Goal: Information Seeking & Learning: Learn about a topic

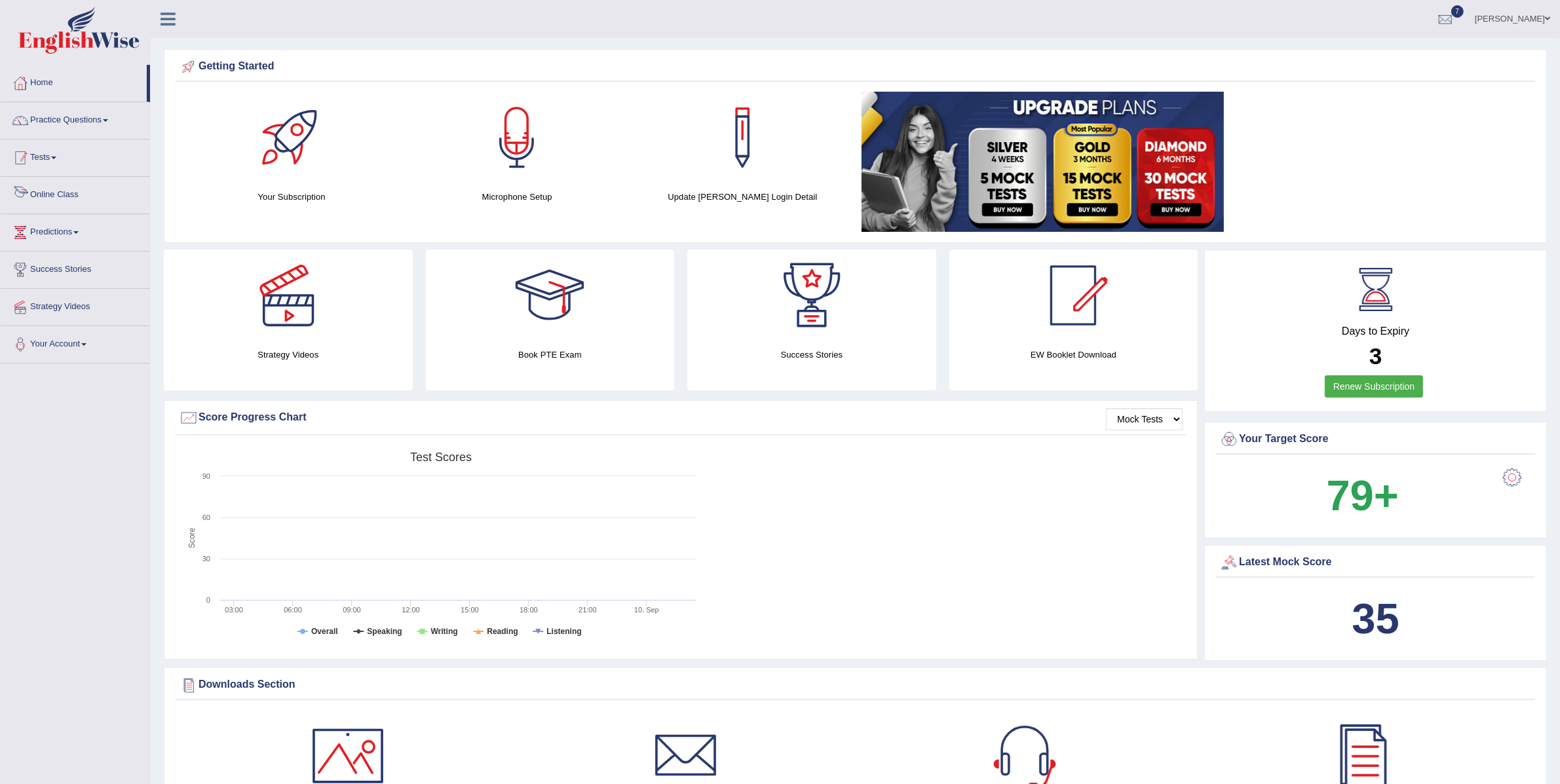
click at [45, 164] on link "Tests" at bounding box center [76, 156] width 149 height 32
click at [59, 189] on link "Take Practice Sectional Test" at bounding box center [85, 187] width 123 height 24
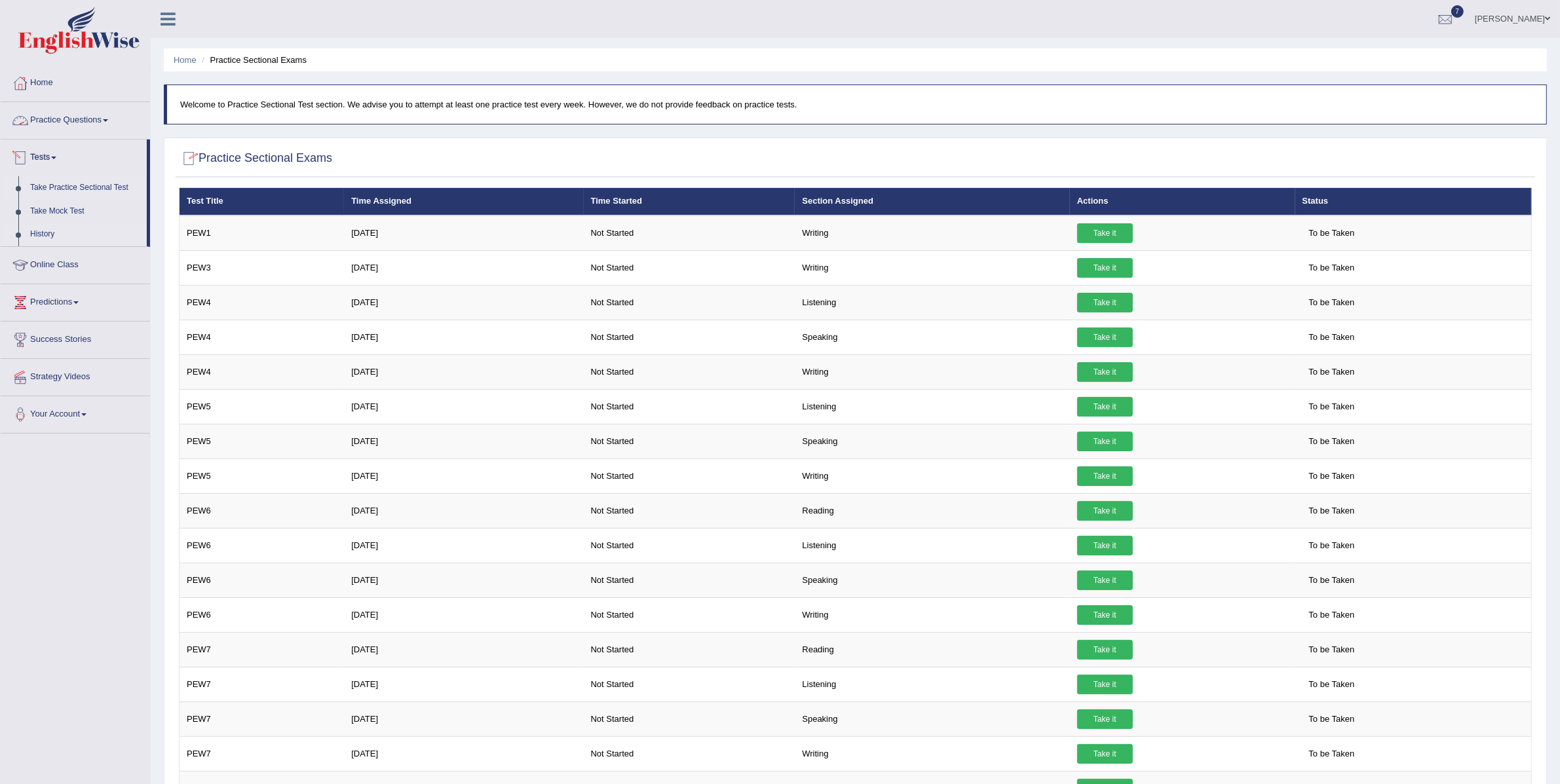
click at [42, 232] on link "History" at bounding box center [85, 234] width 123 height 24
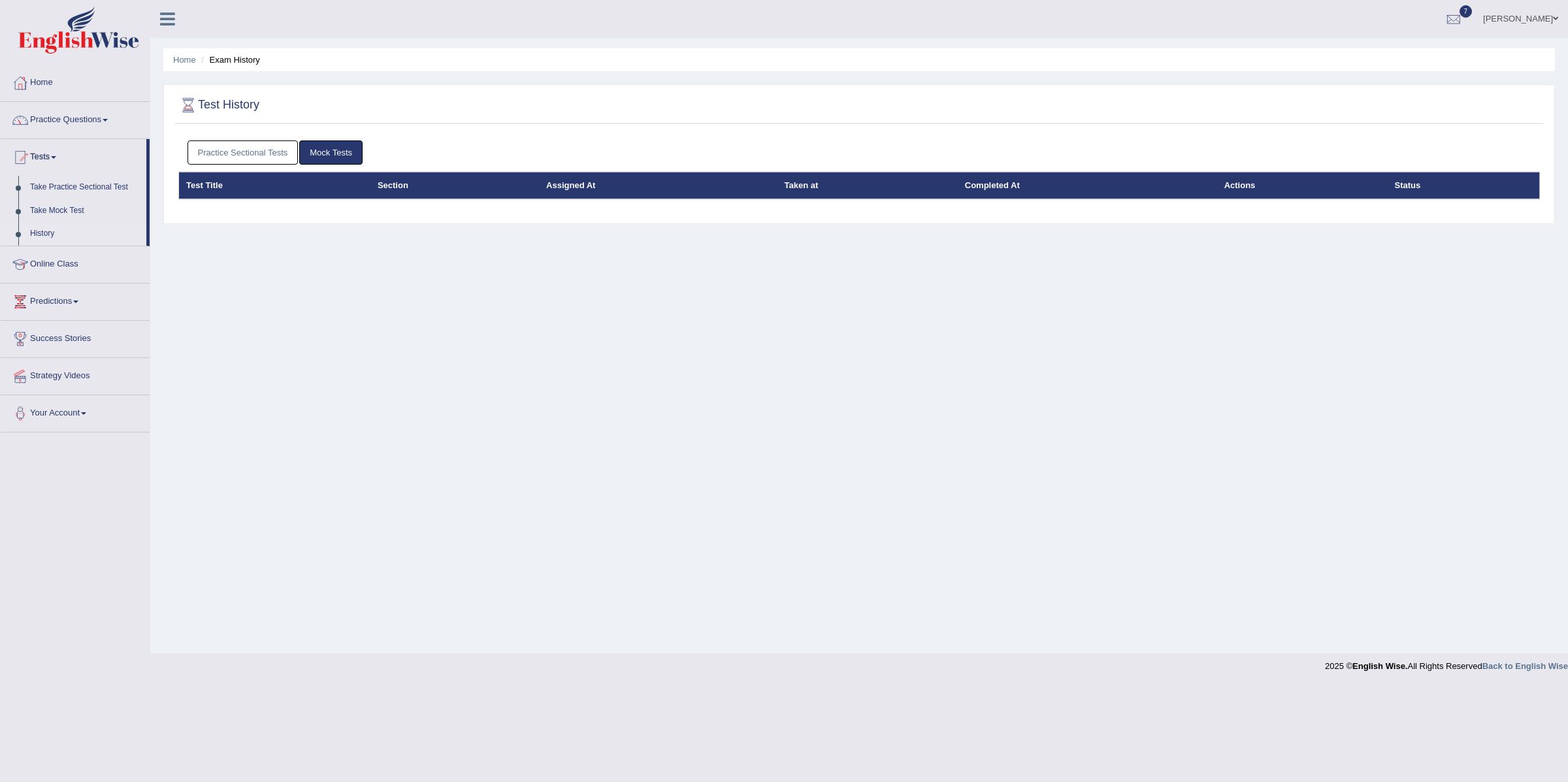
click at [205, 155] on link "Practice Sectional Tests" at bounding box center [243, 152] width 111 height 24
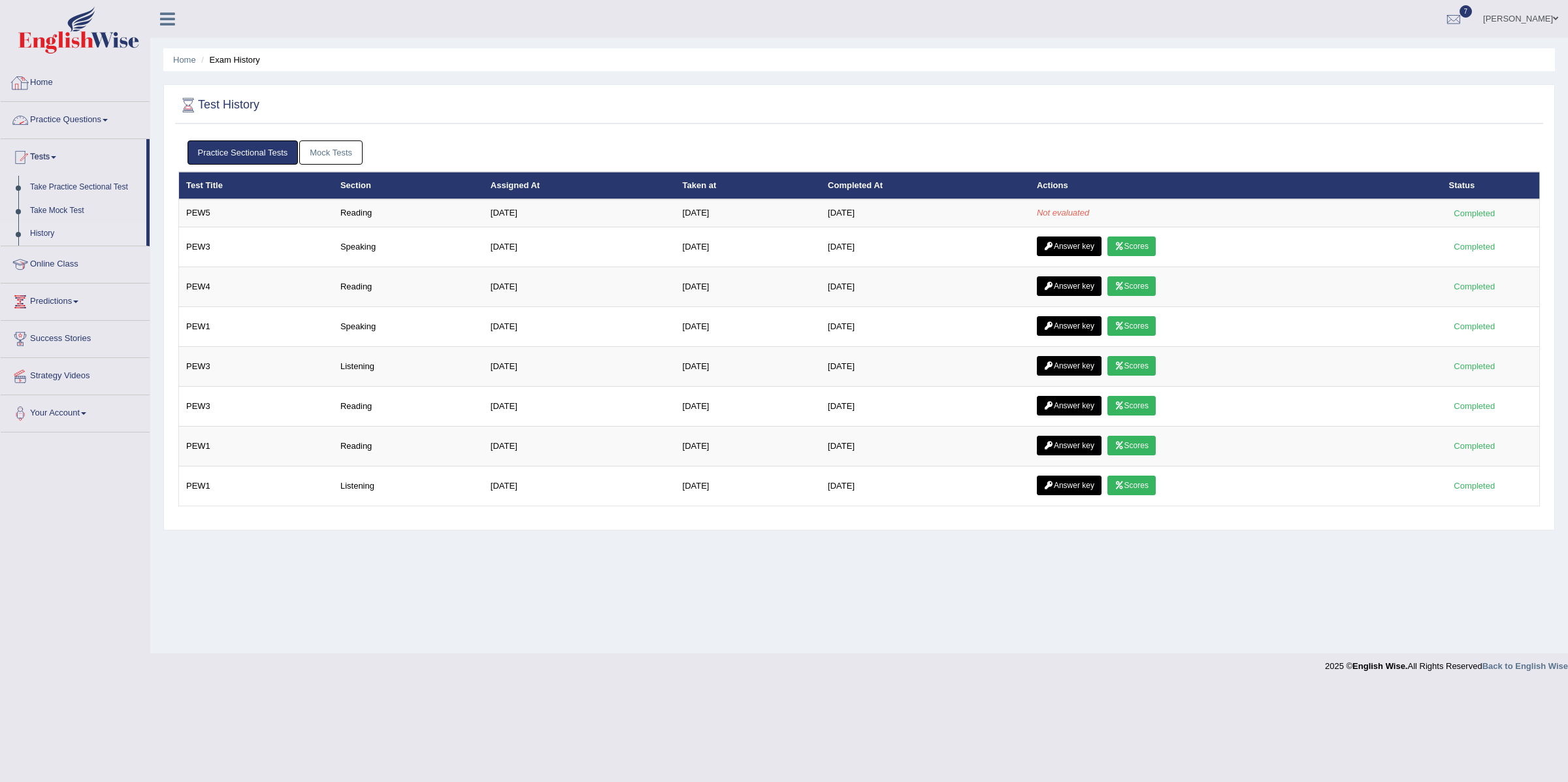
click at [76, 117] on link "Practice Questions" at bounding box center [75, 118] width 149 height 32
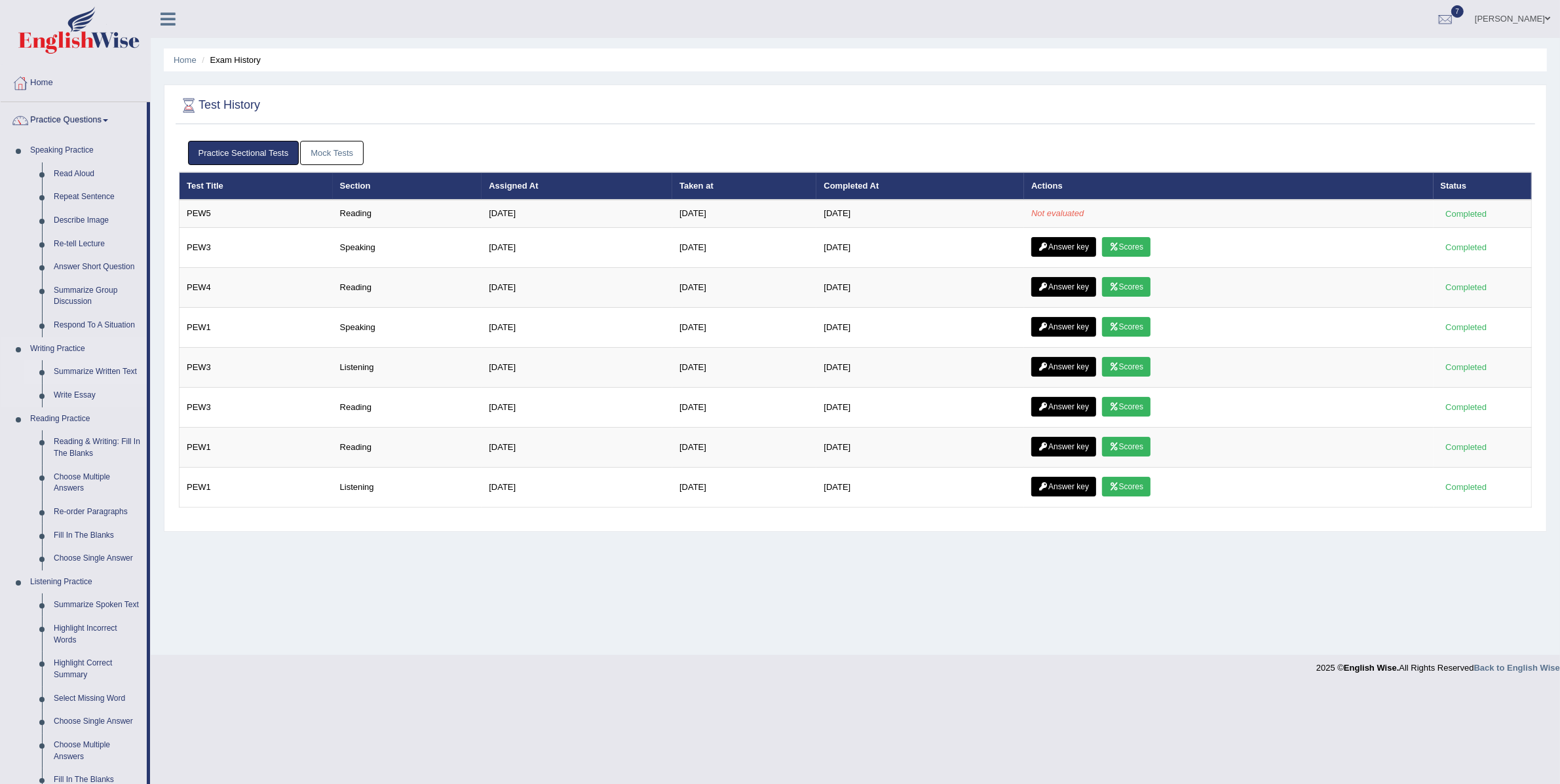
click at [70, 372] on link "Summarize Written Text" at bounding box center [97, 372] width 99 height 24
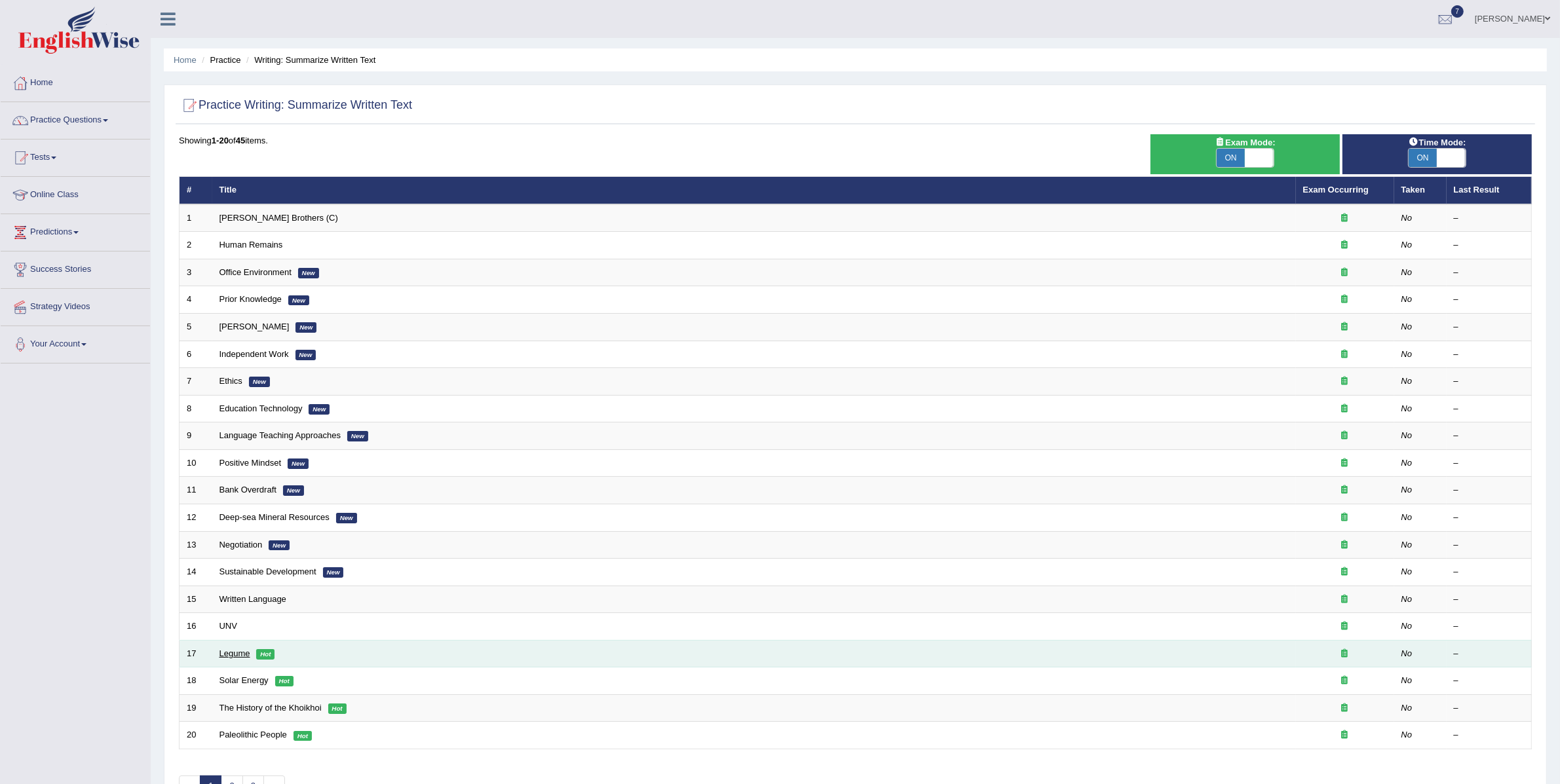
click at [238, 652] on link "Legume" at bounding box center [235, 653] width 31 height 10
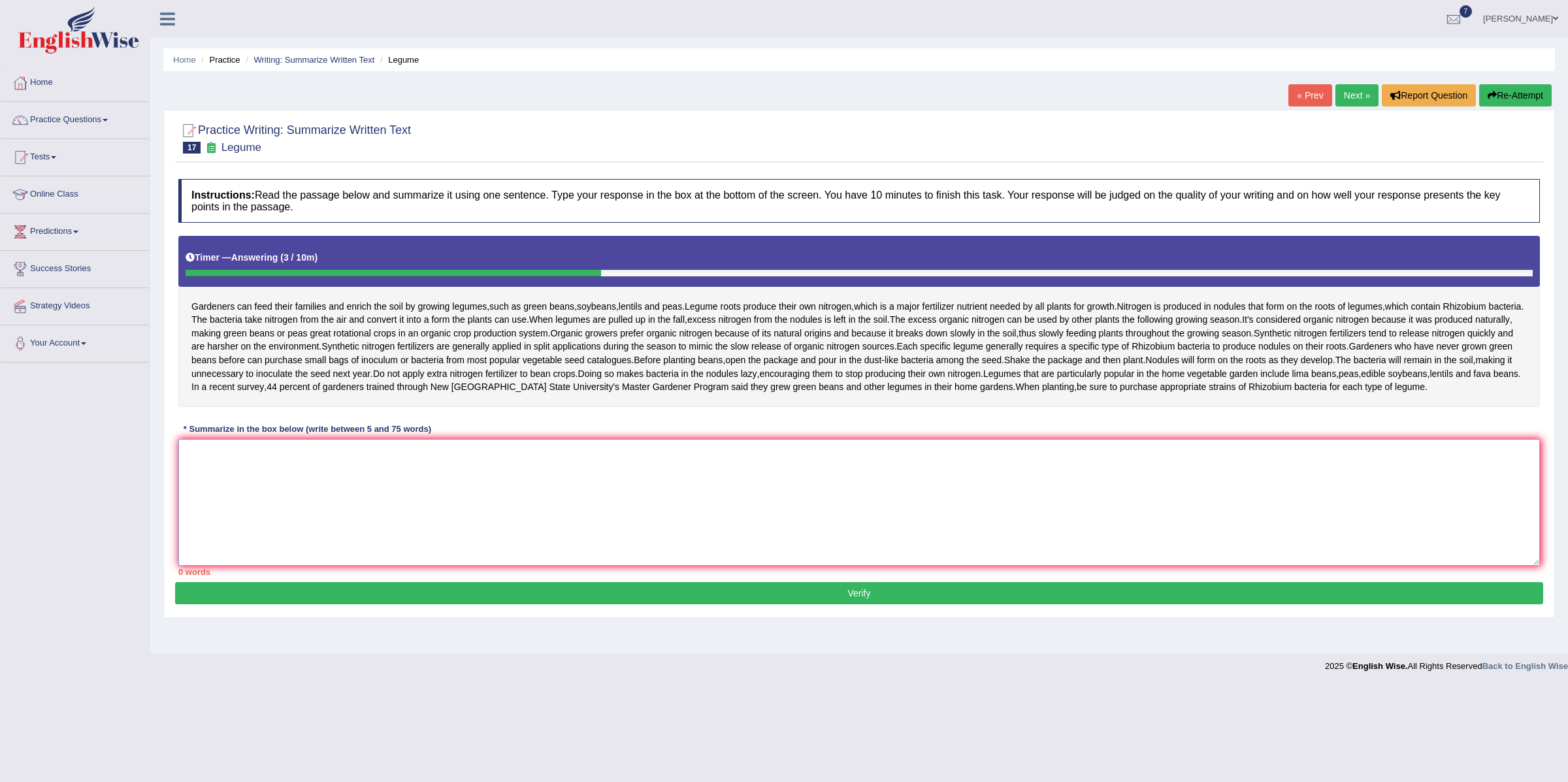
click at [381, 532] on textarea at bounding box center [859, 502] width 1361 height 127
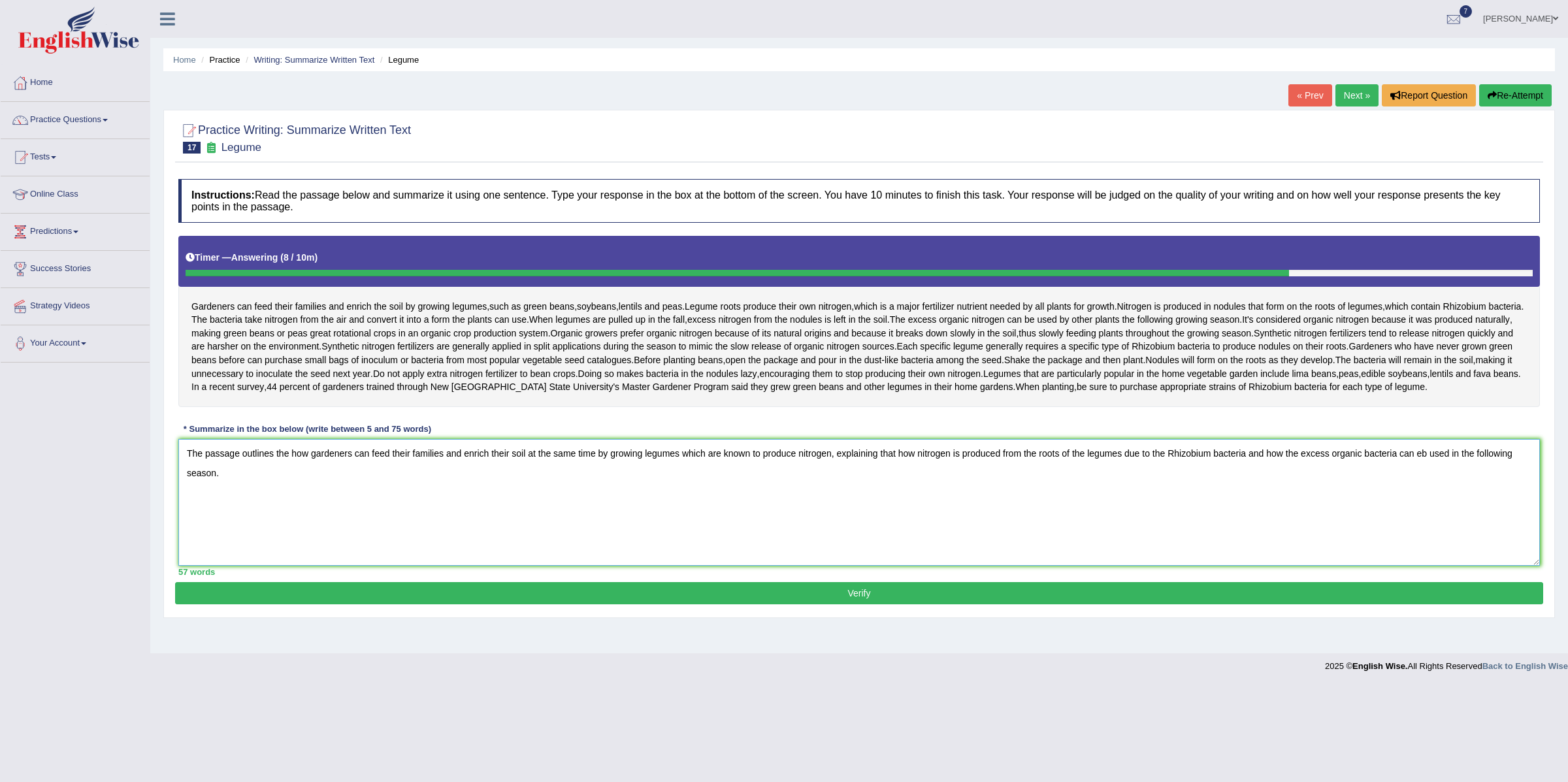
click at [1434, 495] on textarea "The passage outlines the how gardeners can feed their families and enrich their…" at bounding box center [859, 502] width 1361 height 127
click at [257, 516] on textarea "The passage outlines the how gardeners can feed their families and enrich their…" at bounding box center [859, 502] width 1361 height 127
click at [432, 520] on textarea "The passage outlines the how gardeners can feed their families and enrich their…" at bounding box center [859, 502] width 1361 height 127
click at [484, 523] on textarea "The passage outlines the how gardeners can feed their families and enrich their…" at bounding box center [859, 502] width 1361 height 127
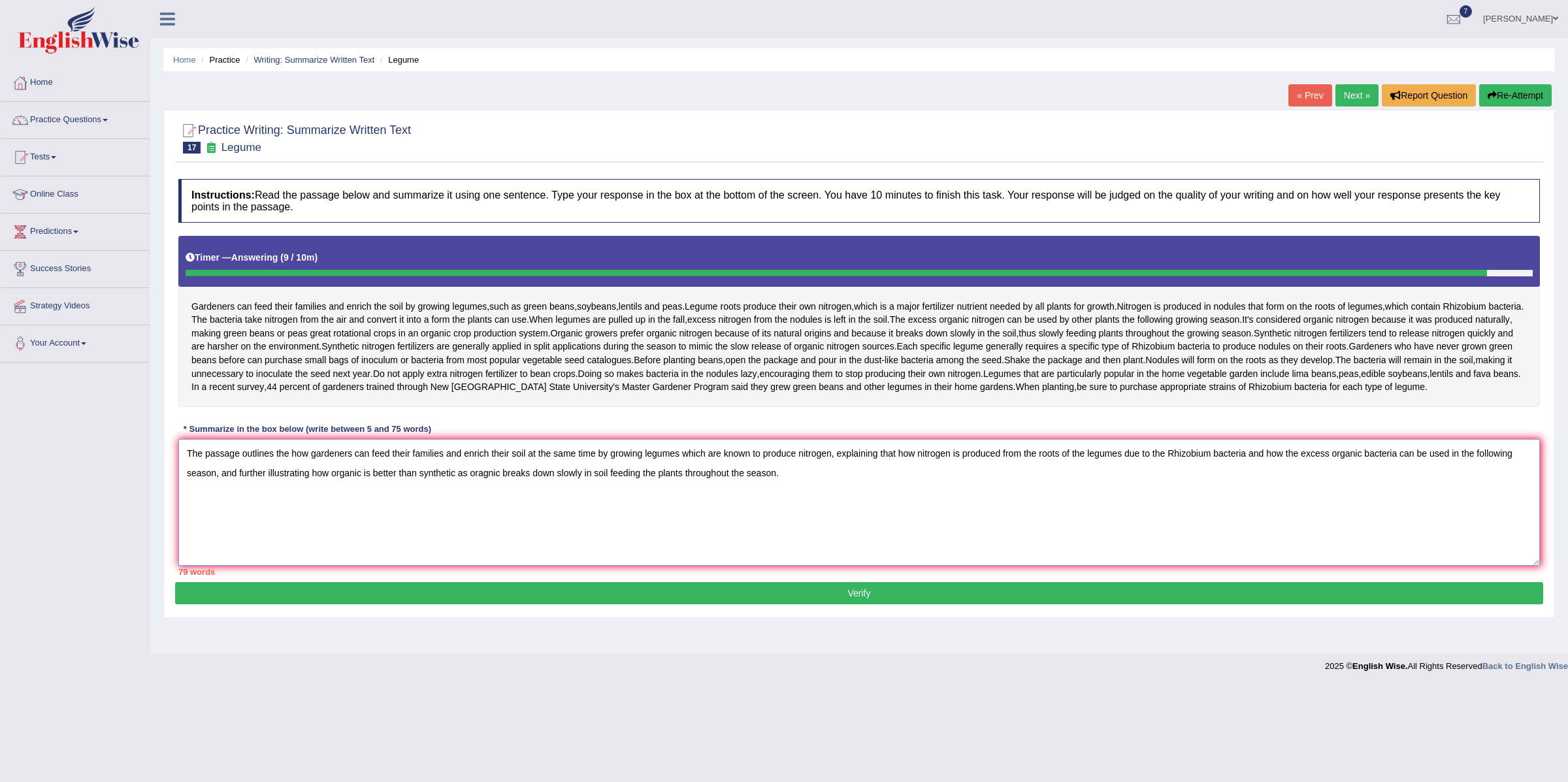
drag, startPoint x: 1136, startPoint y: 496, endPoint x: 1260, endPoint y: 498, distance: 124.0
click at [1260, 498] on textarea "The passage outlines the how gardeners can feed their families and enrich their…" at bounding box center [859, 502] width 1361 height 127
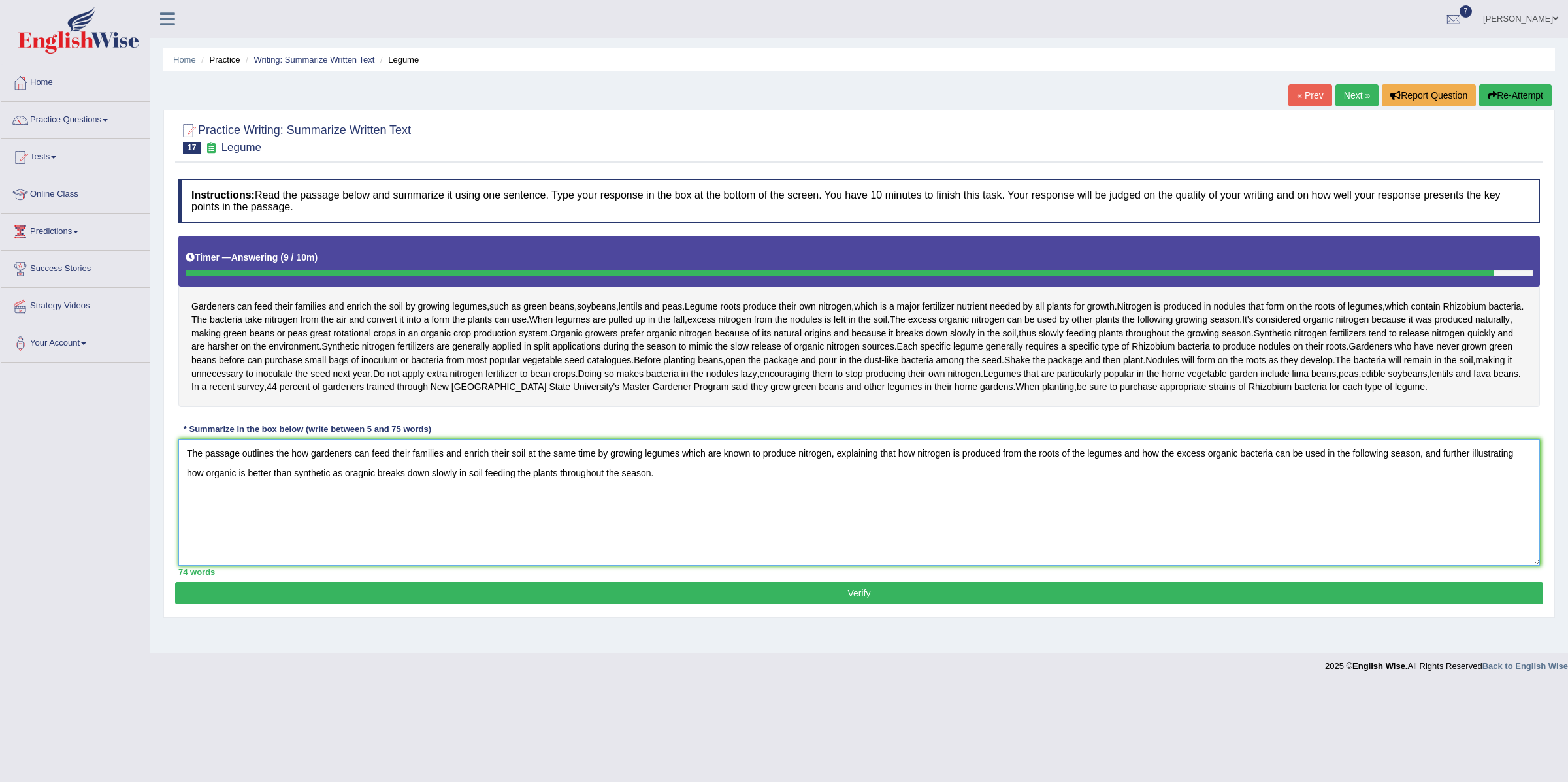
click at [1008, 533] on textarea "The passage outlines the how gardeners can feed their families and enrich their…" at bounding box center [859, 502] width 1361 height 127
click at [283, 498] on textarea "The passage outlines the how gardeners can feed their families and enrich their…" at bounding box center [859, 502] width 1361 height 127
click at [880, 495] on textarea "The passage outlines how gardeners can feed their families and enrich their soi…" at bounding box center [859, 502] width 1361 height 127
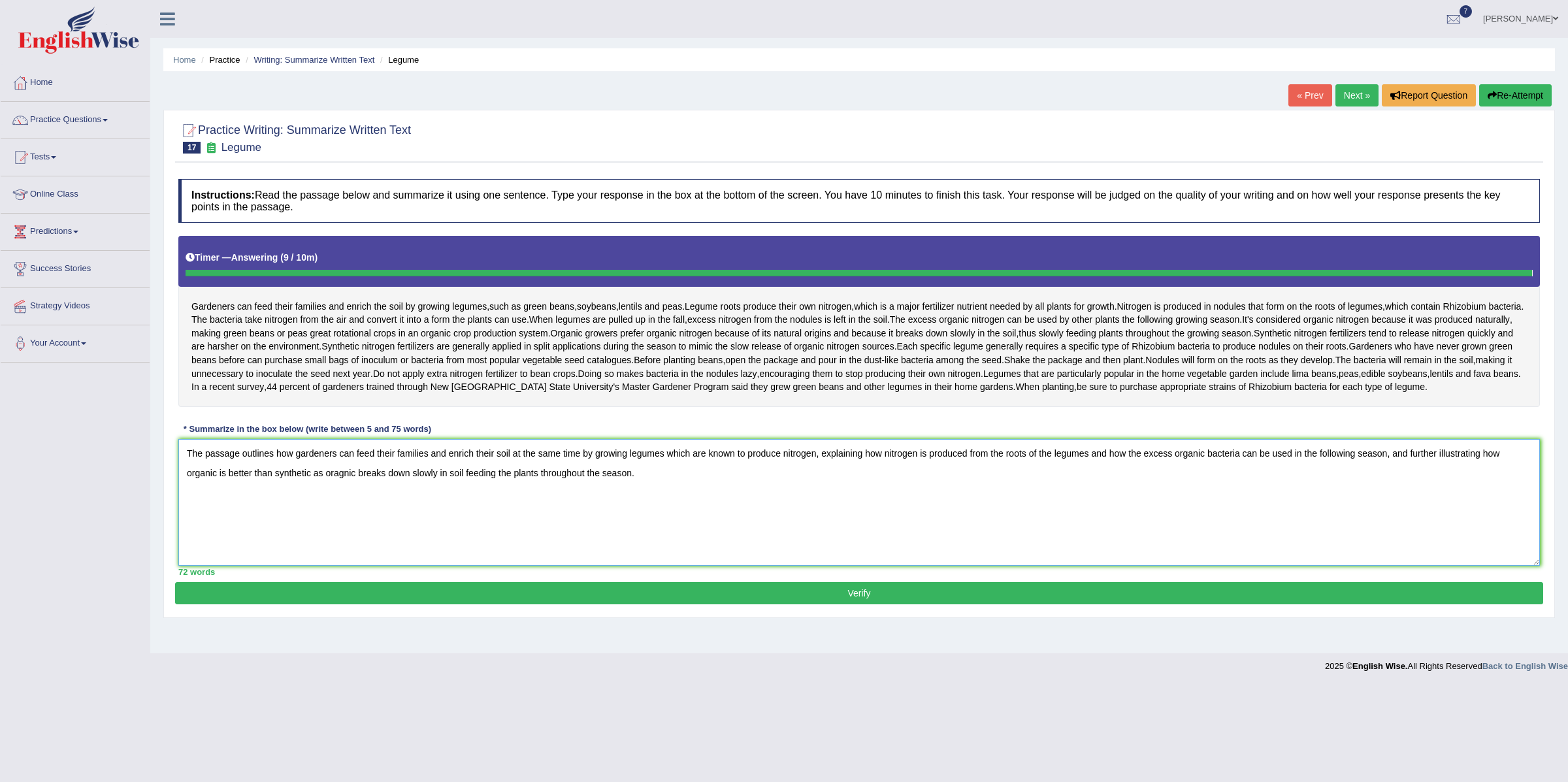
type textarea "The passage outlines how gardeners can feed their families and enrich their soi…"
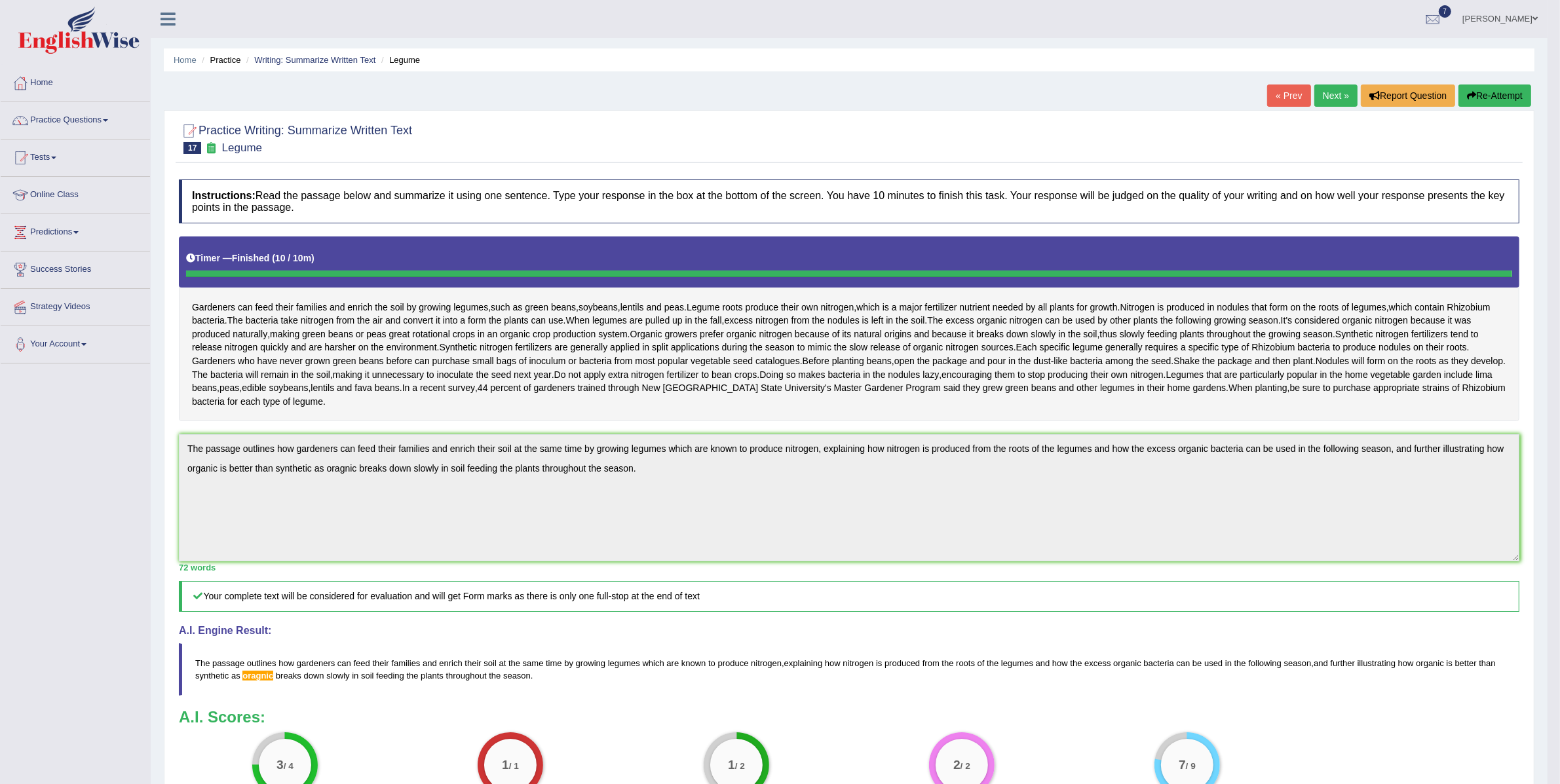
click at [1334, 96] on link "Next »" at bounding box center [1335, 95] width 43 height 22
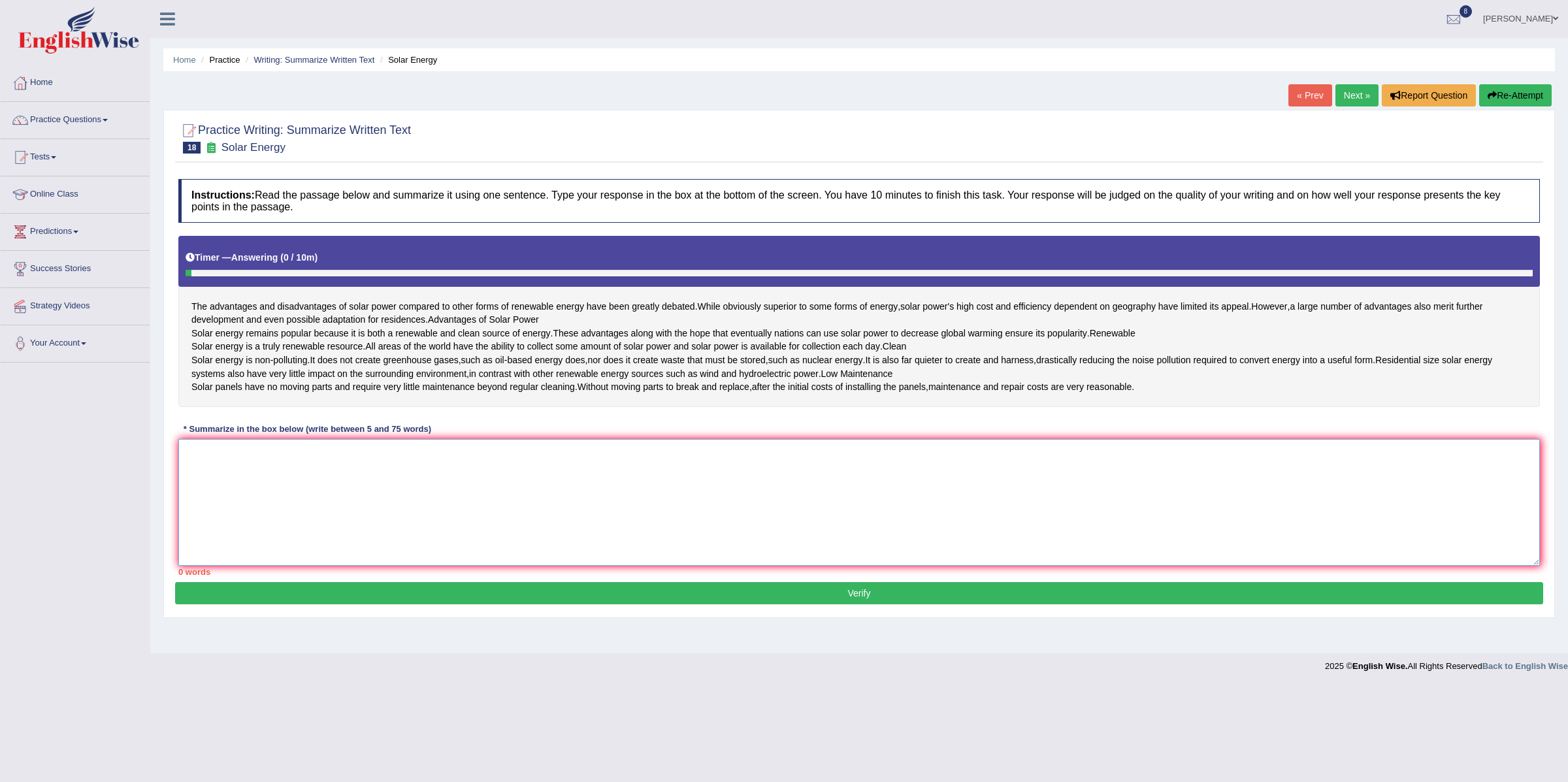
click at [302, 549] on textarea at bounding box center [859, 502] width 1361 height 127
click at [1309, 94] on link "« Prev" at bounding box center [1310, 95] width 43 height 22
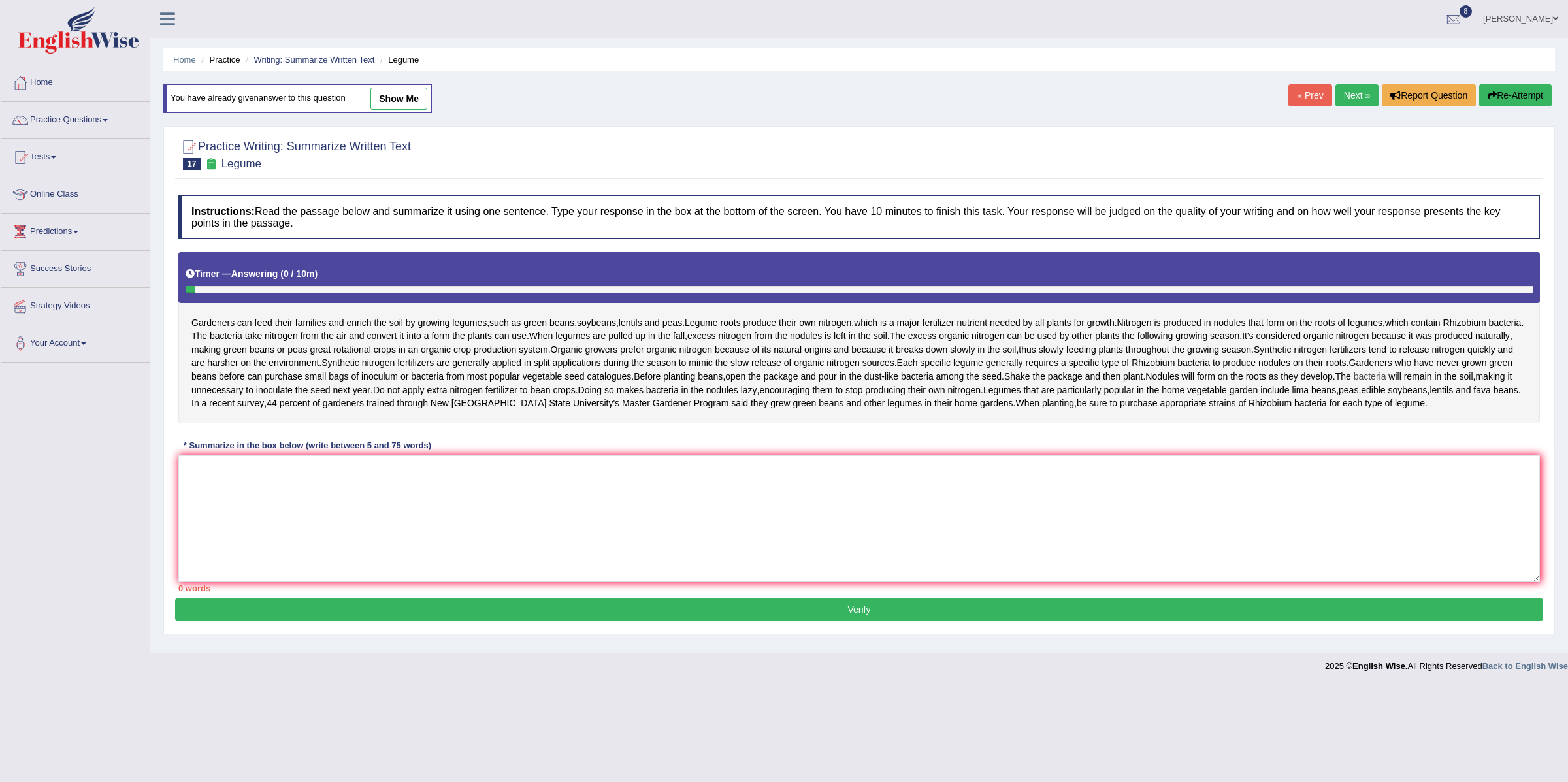
drag, startPoint x: 190, startPoint y: 321, endPoint x: 1043, endPoint y: 398, distance: 856.5
click at [844, 391] on div "Gardeners can feed their families and enrich the soil by growing legumes , such…" at bounding box center [859, 337] width 1361 height 171
drag, startPoint x: 1191, startPoint y: 438, endPoint x: 373, endPoint y: 336, distance: 824.3
click at [615, 351] on div "Gardeners can feed their families and enrich the soil by growing legumes , such…" at bounding box center [859, 337] width 1361 height 171
click at [275, 323] on span "their" at bounding box center [284, 322] width 18 height 14
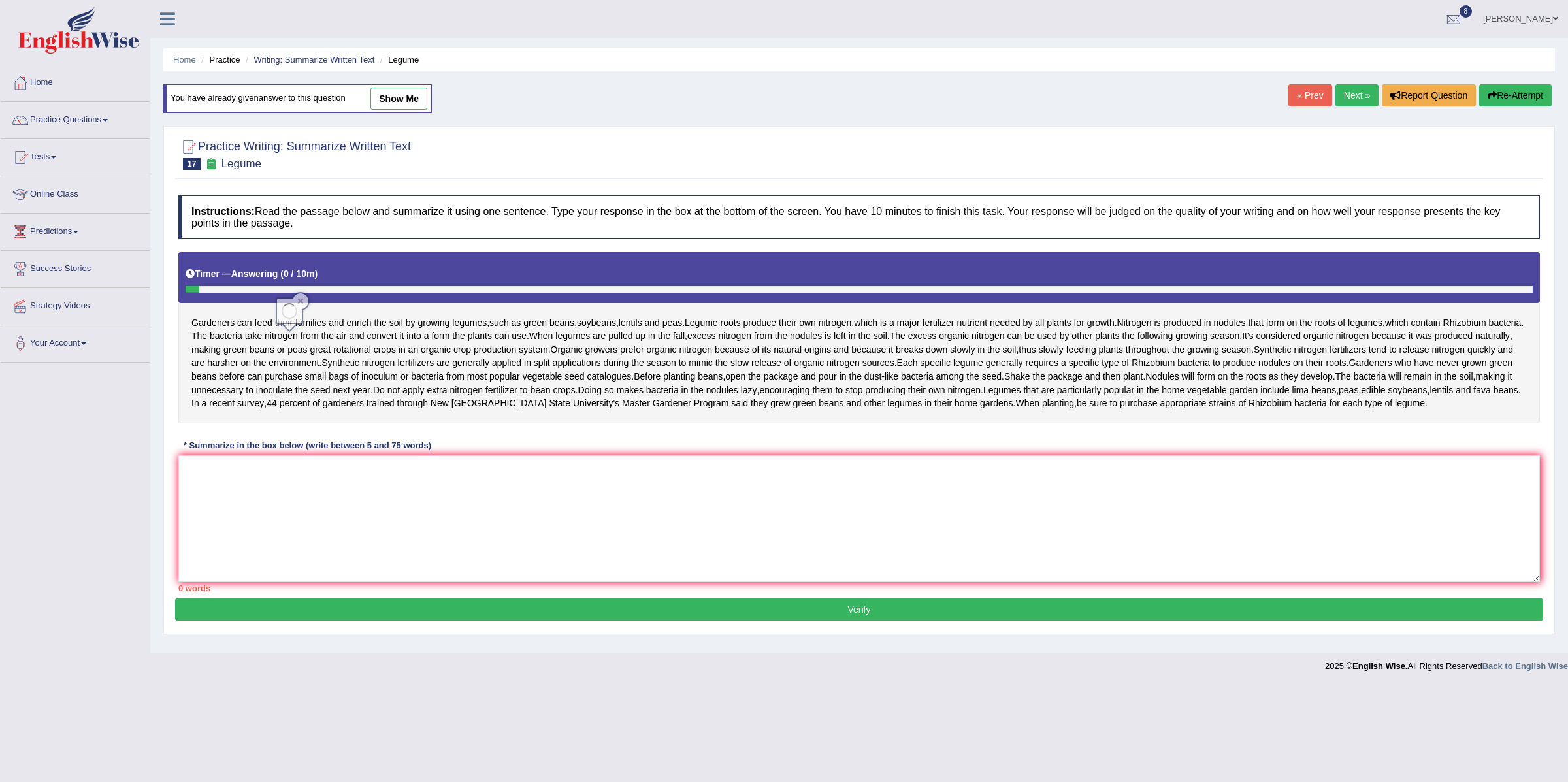
click at [275, 323] on body "Toggle navigation Home Practice Questions Speaking Practice Read Aloud Repeat S…" at bounding box center [784, 391] width 1568 height 782
click at [263, 325] on span "feed" at bounding box center [264, 322] width 18 height 14
click at [263, 325] on body "Toggle navigation Home Practice Questions Speaking Practice Read Aloud Repeat S…" at bounding box center [784, 391] width 1568 height 782
drag, startPoint x: 192, startPoint y: 325, endPoint x: 214, endPoint y: 329, distance: 22.4
click at [214, 329] on span "Gardeners" at bounding box center [212, 322] width 43 height 14
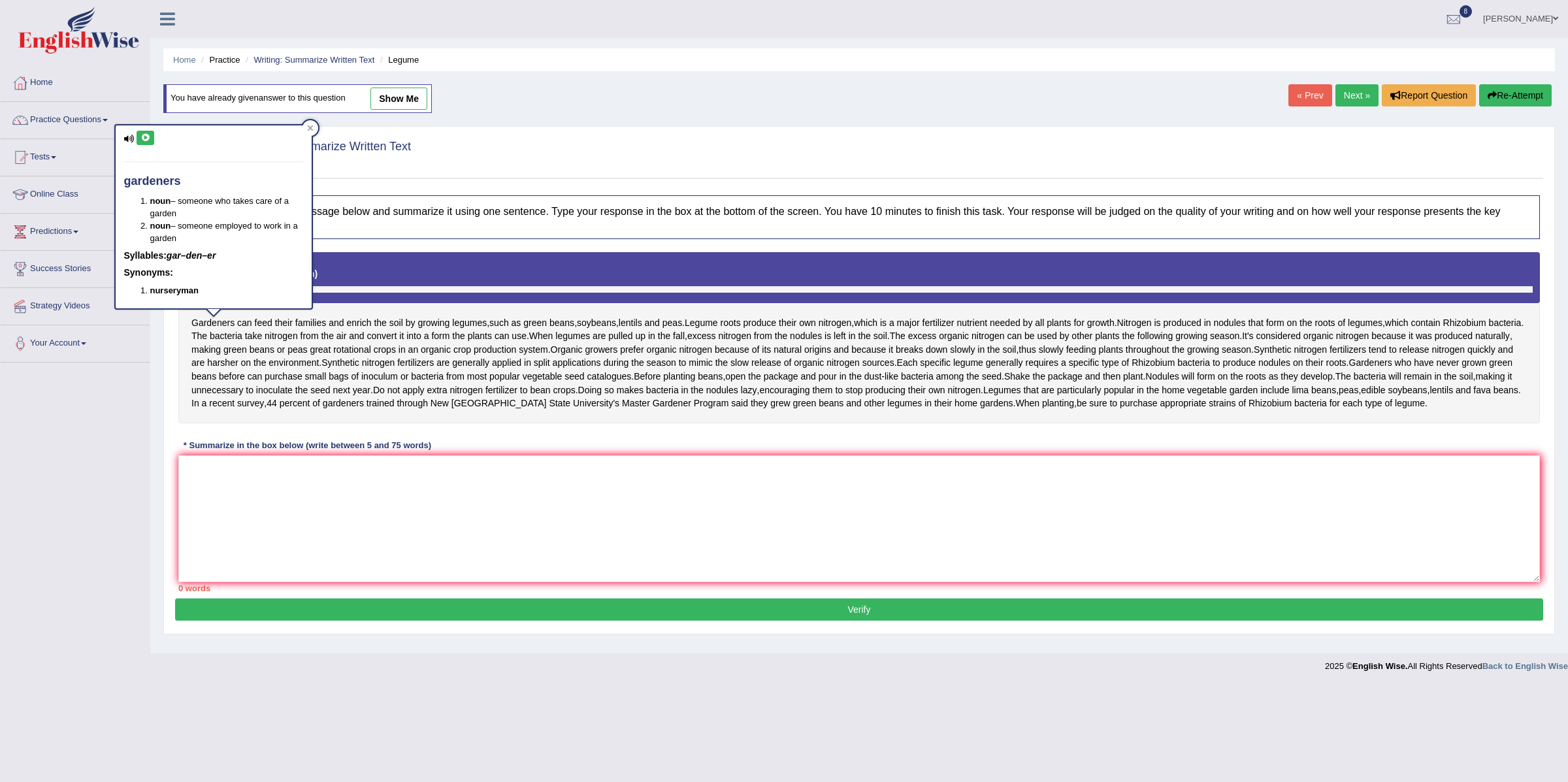
drag, startPoint x: 191, startPoint y: 324, endPoint x: 296, endPoint y: 359, distance: 110.7
click at [296, 359] on div "Gardeners can feed their families and enrich the soil by growing legumes , such…" at bounding box center [859, 337] width 1361 height 171
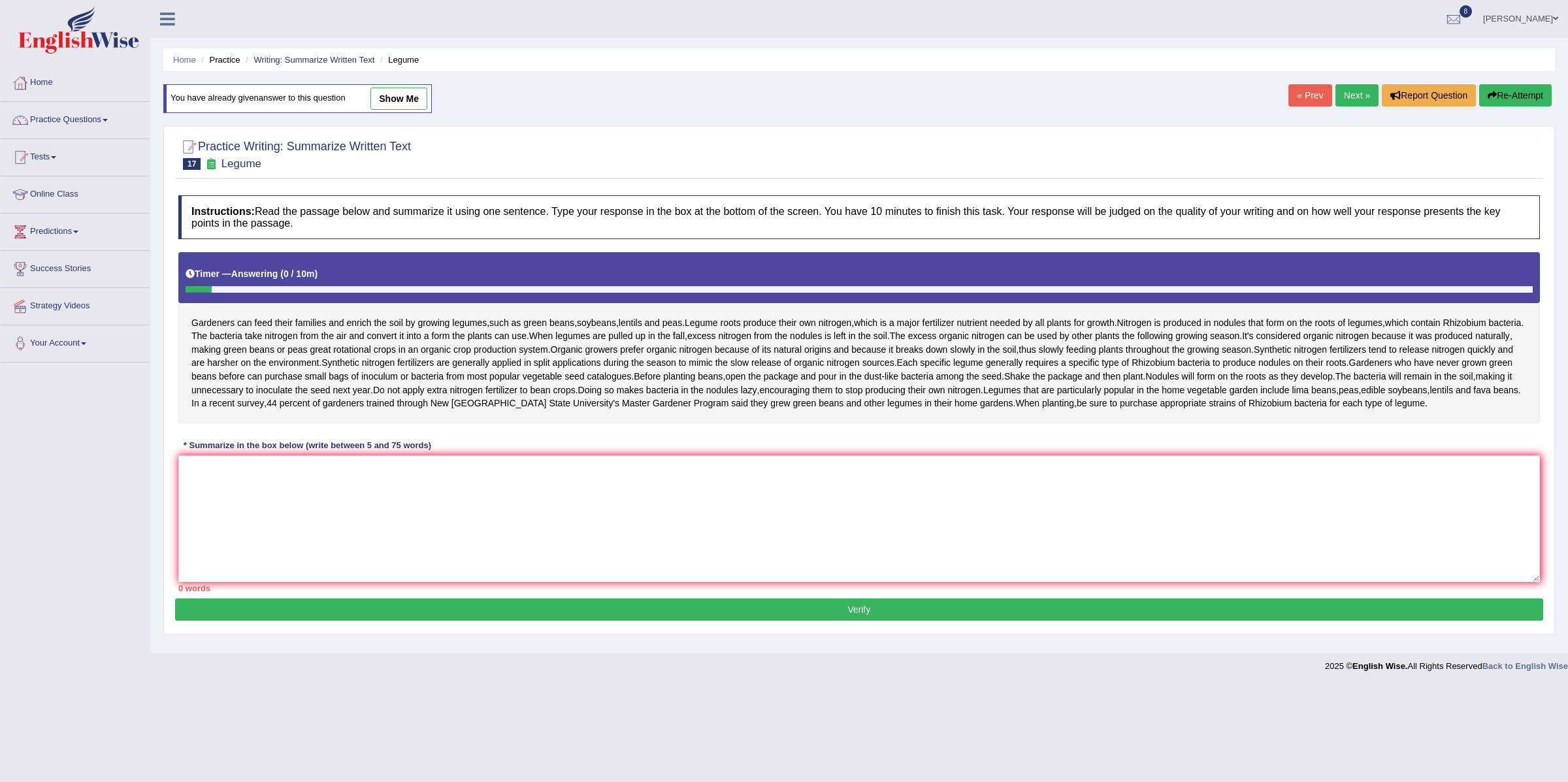
click at [390, 97] on link "show me" at bounding box center [398, 98] width 57 height 22
type textarea "The passage outlines how gardeners can feed their families and enrich their soi…"
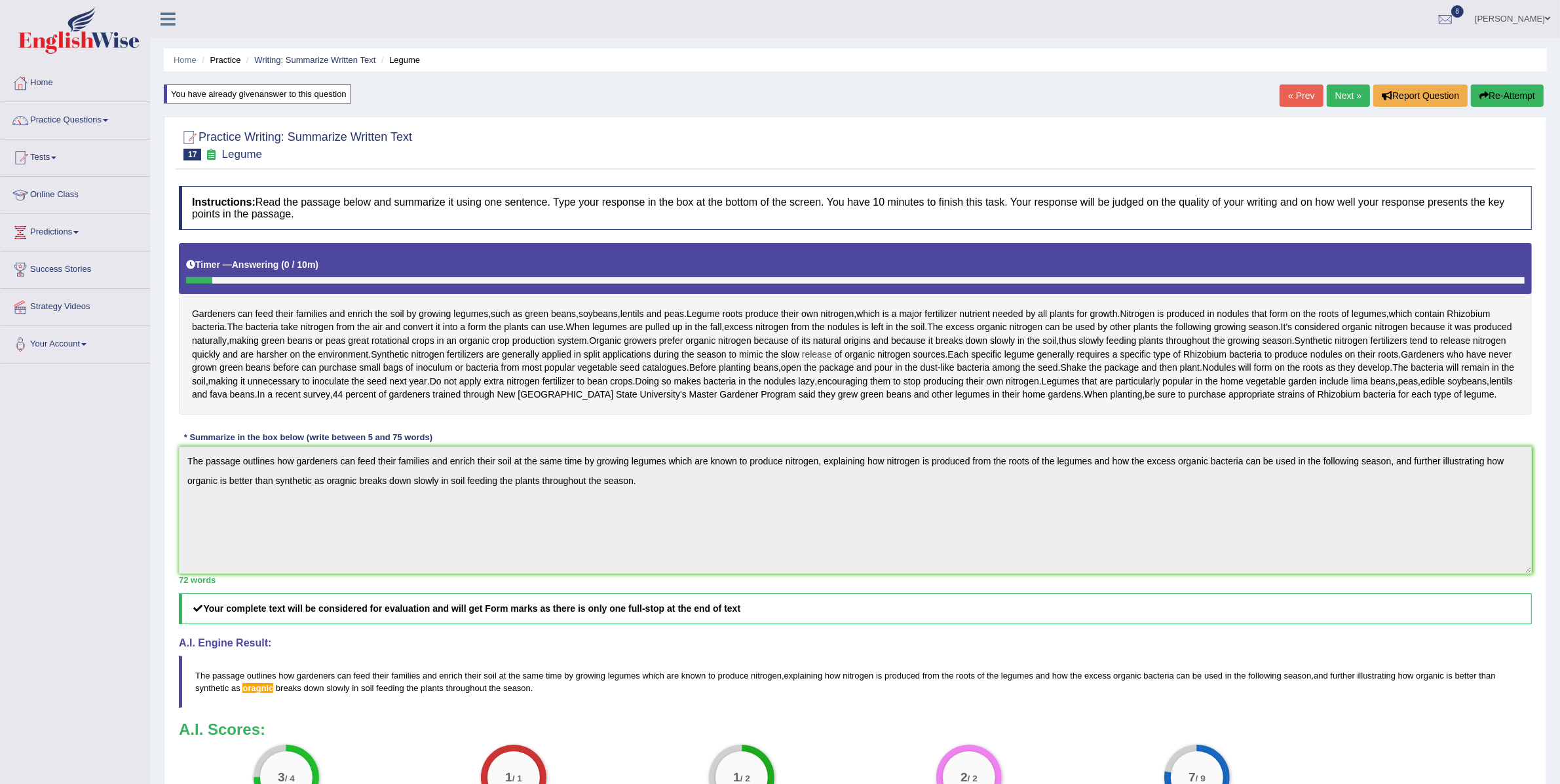
drag, startPoint x: 188, startPoint y: 314, endPoint x: 423, endPoint y: 382, distance: 244.6
click at [423, 382] on div "Gardeners can feed their families and enrich the soil by growing legumes , such…" at bounding box center [855, 328] width 1353 height 171
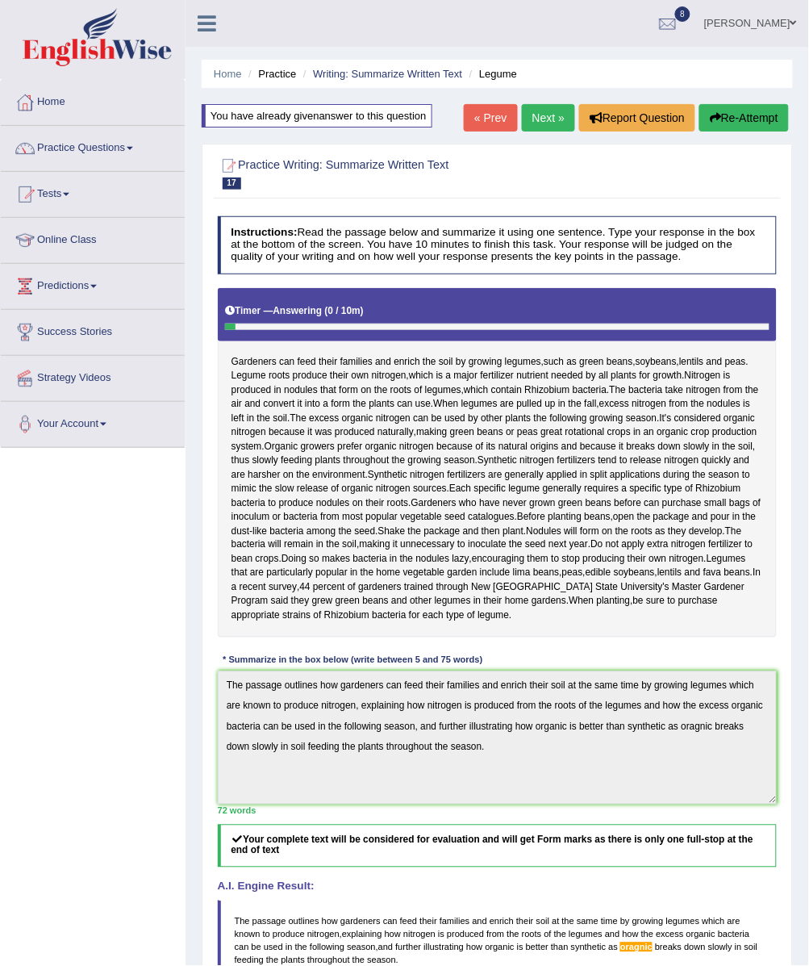
click at [254, 691] on div "Instructions: Read the passage below and summarize it using one sentence. Type …" at bounding box center [497, 661] width 566 height 904
drag, startPoint x: 232, startPoint y: 359, endPoint x: 427, endPoint y: 578, distance: 293.1
click at [427, 578] on div "Gardeners can feed their families and enrich the soil by growing legumes , such…" at bounding box center [498, 462] width 560 height 349
drag, startPoint x: 620, startPoint y: 662, endPoint x: 552, endPoint y: 482, distance: 193.3
click at [387, 544] on div "Gardeners can feed their families and enrich the soil by growing legumes , such…" at bounding box center [498, 462] width 560 height 349
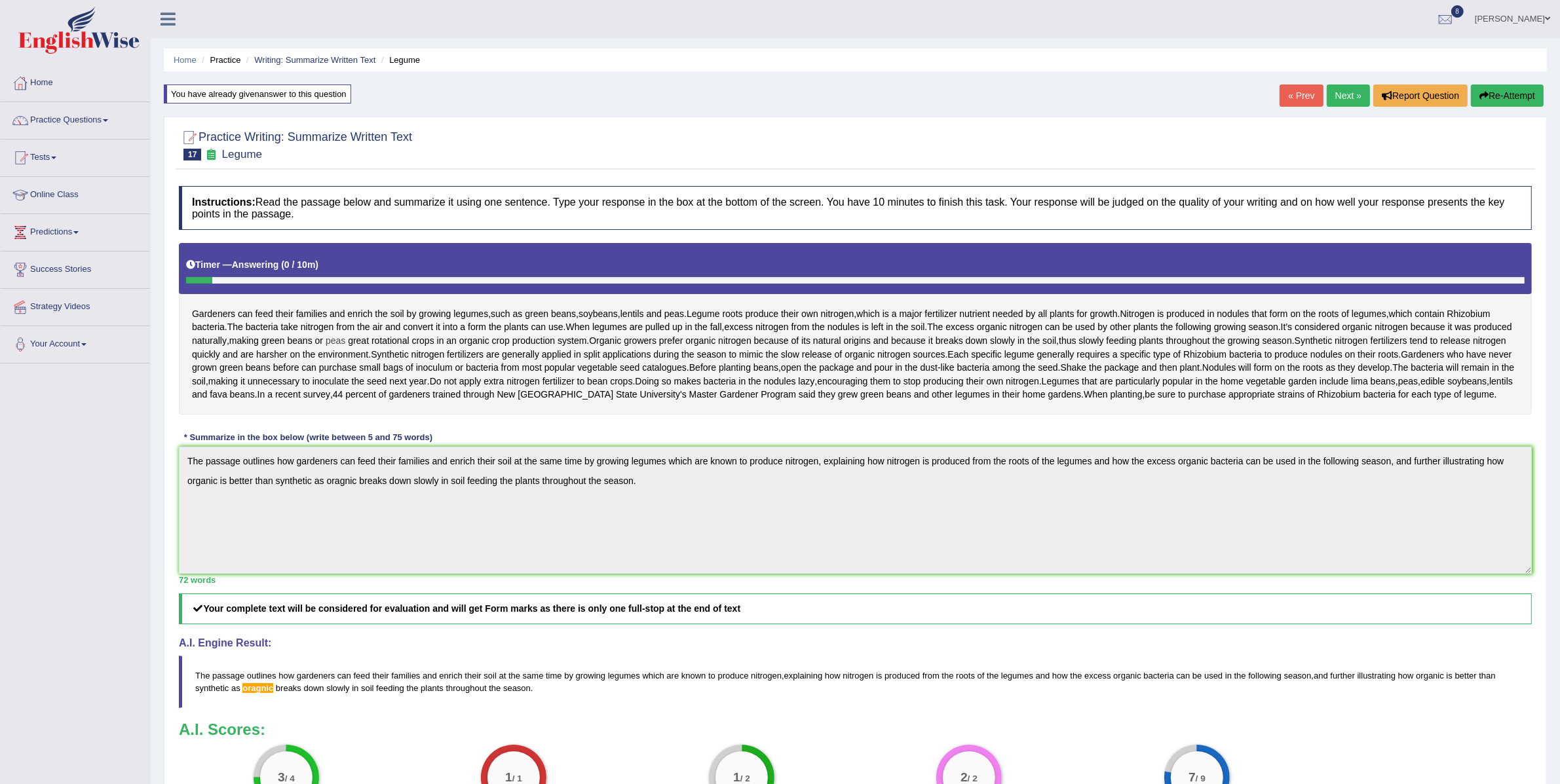
click at [404, 356] on div "Gardeners can feed their families and enrich the soil by growing legumes , such…" at bounding box center [855, 328] width 1353 height 171
drag, startPoint x: 245, startPoint y: 204, endPoint x: 386, endPoint y: 209, distance: 141.1
click at [386, 209] on h4 "Instructions: Read the passage below and summarize it using one sentence. Type …" at bounding box center [855, 208] width 1353 height 44
drag, startPoint x: 175, startPoint y: 132, endPoint x: 369, endPoint y: 143, distance: 194.3
click at [369, 143] on div "Practice Writing: Summarize Written Text 17 Legume Instructions: Read the passa…" at bounding box center [855, 551] width 1383 height 869
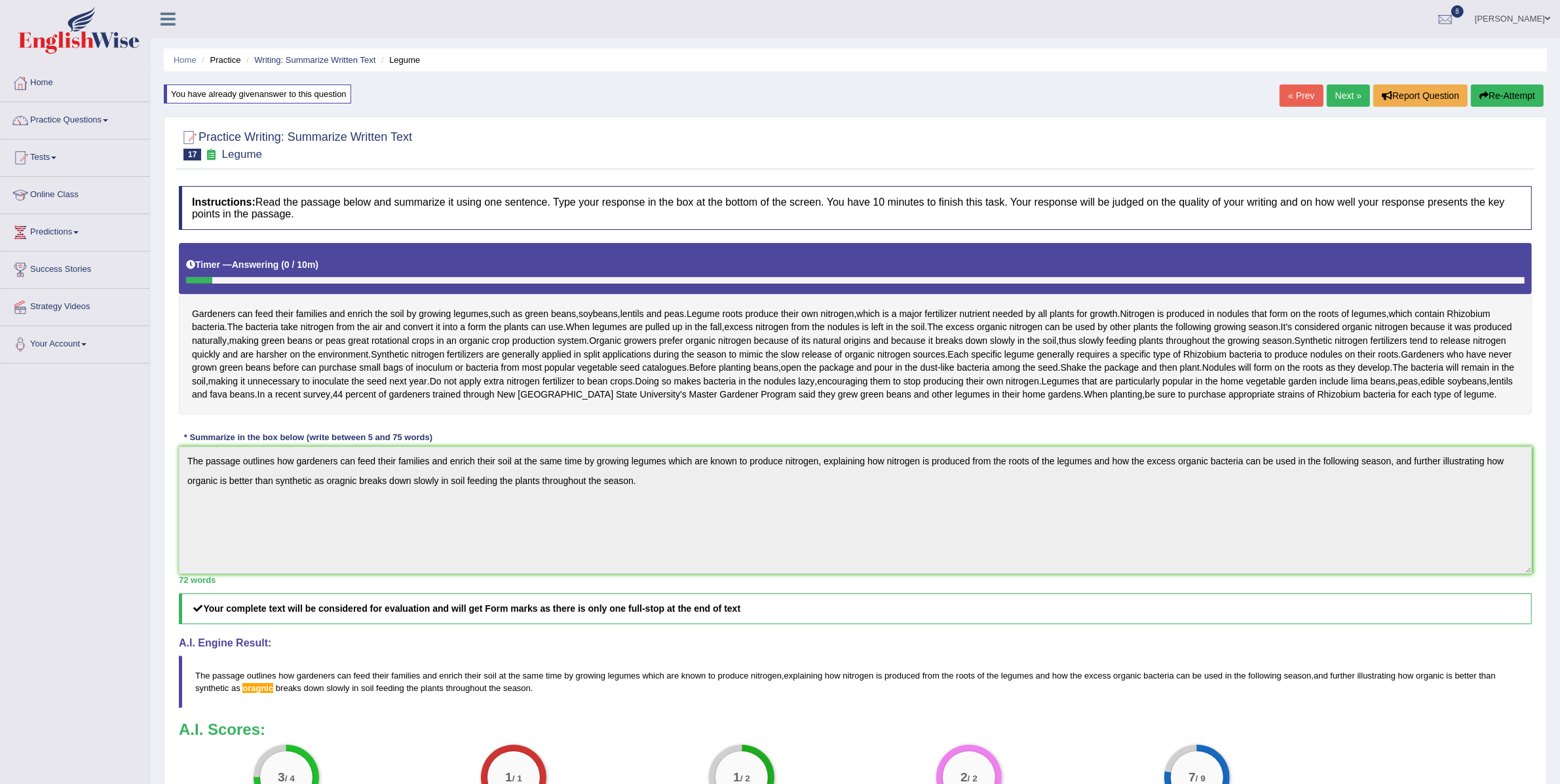
drag, startPoint x: 376, startPoint y: 731, endPoint x: 229, endPoint y: 709, distance: 148.6
click at [229, 708] on blockquote "The passage outlines how gardeners can feed their families and enrich their soi…" at bounding box center [855, 682] width 1353 height 53
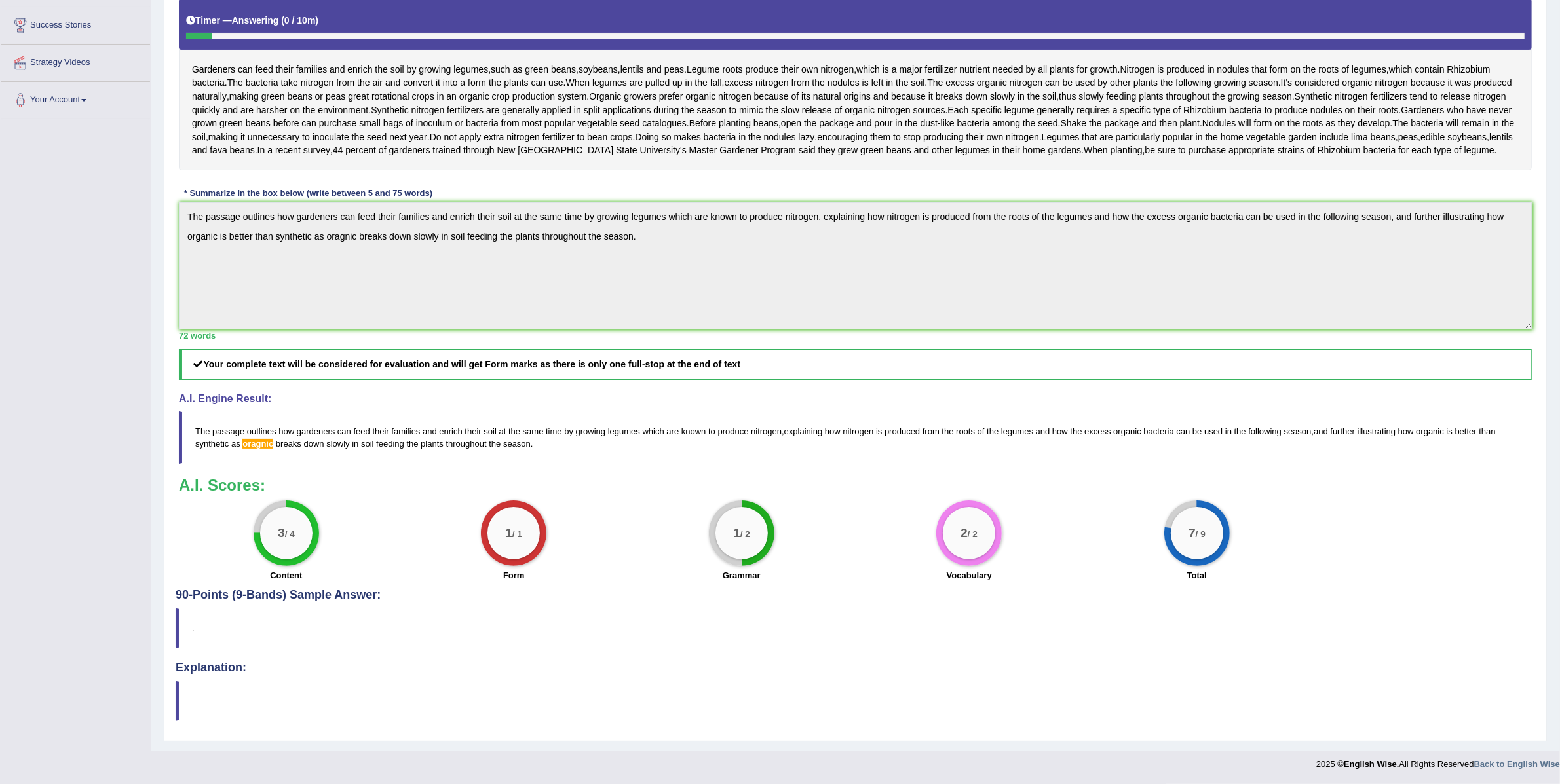
drag, startPoint x: 316, startPoint y: 563, endPoint x: 297, endPoint y: 559, distance: 19.4
click at [297, 559] on div "3 / 4 Content" at bounding box center [286, 542] width 228 height 84
drag, startPoint x: 296, startPoint y: 558, endPoint x: 229, endPoint y: 394, distance: 177.2
click at [229, 446] on div "Instructions: Read the passage below and summarize it using one sentence. Type …" at bounding box center [855, 261] width 1359 height 653
click at [187, 80] on div "Instructions: Read the passage below and summarize it using one sentence. Type …" at bounding box center [855, 261] width 1359 height 653
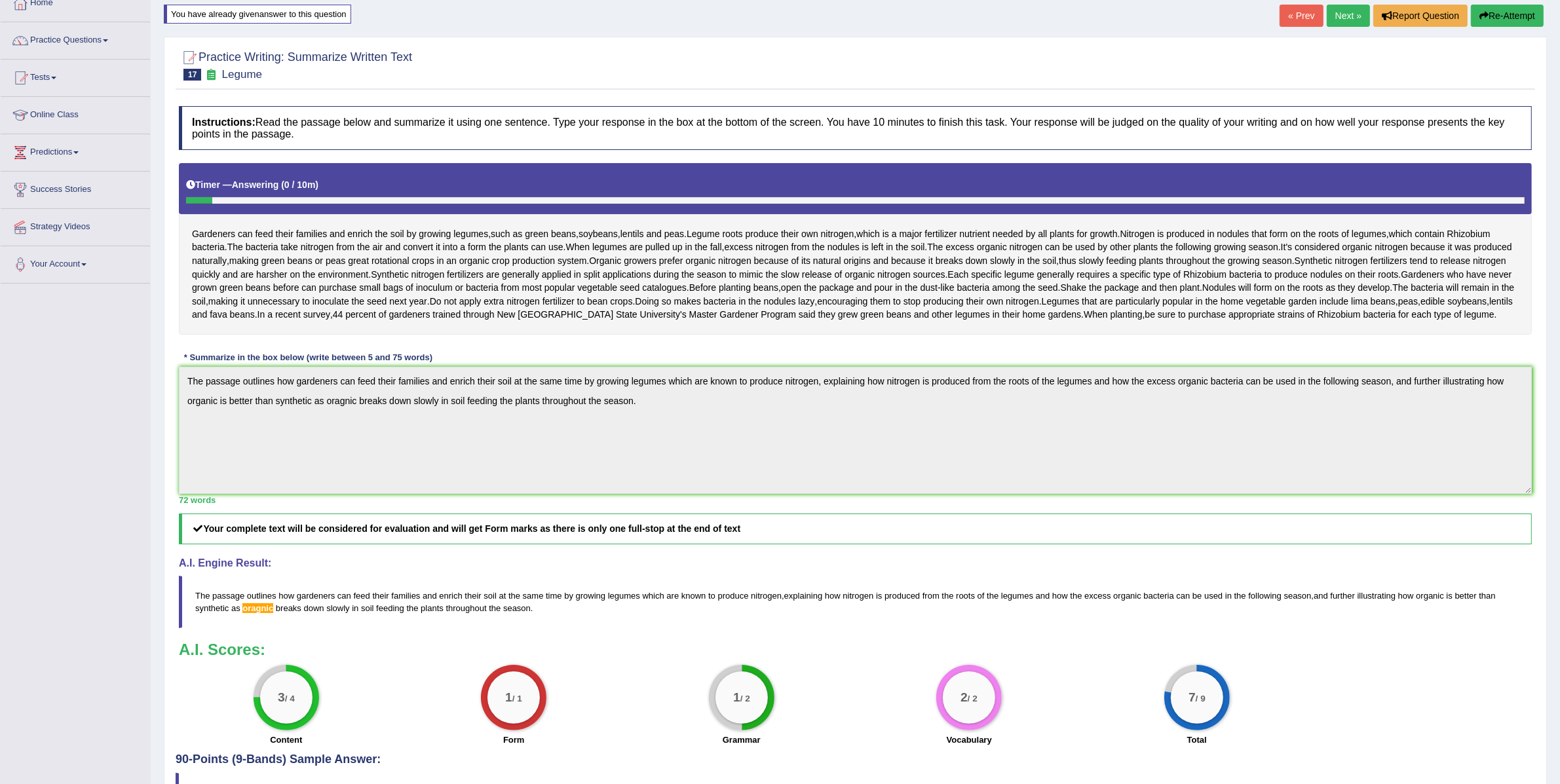
scroll to position [56, 0]
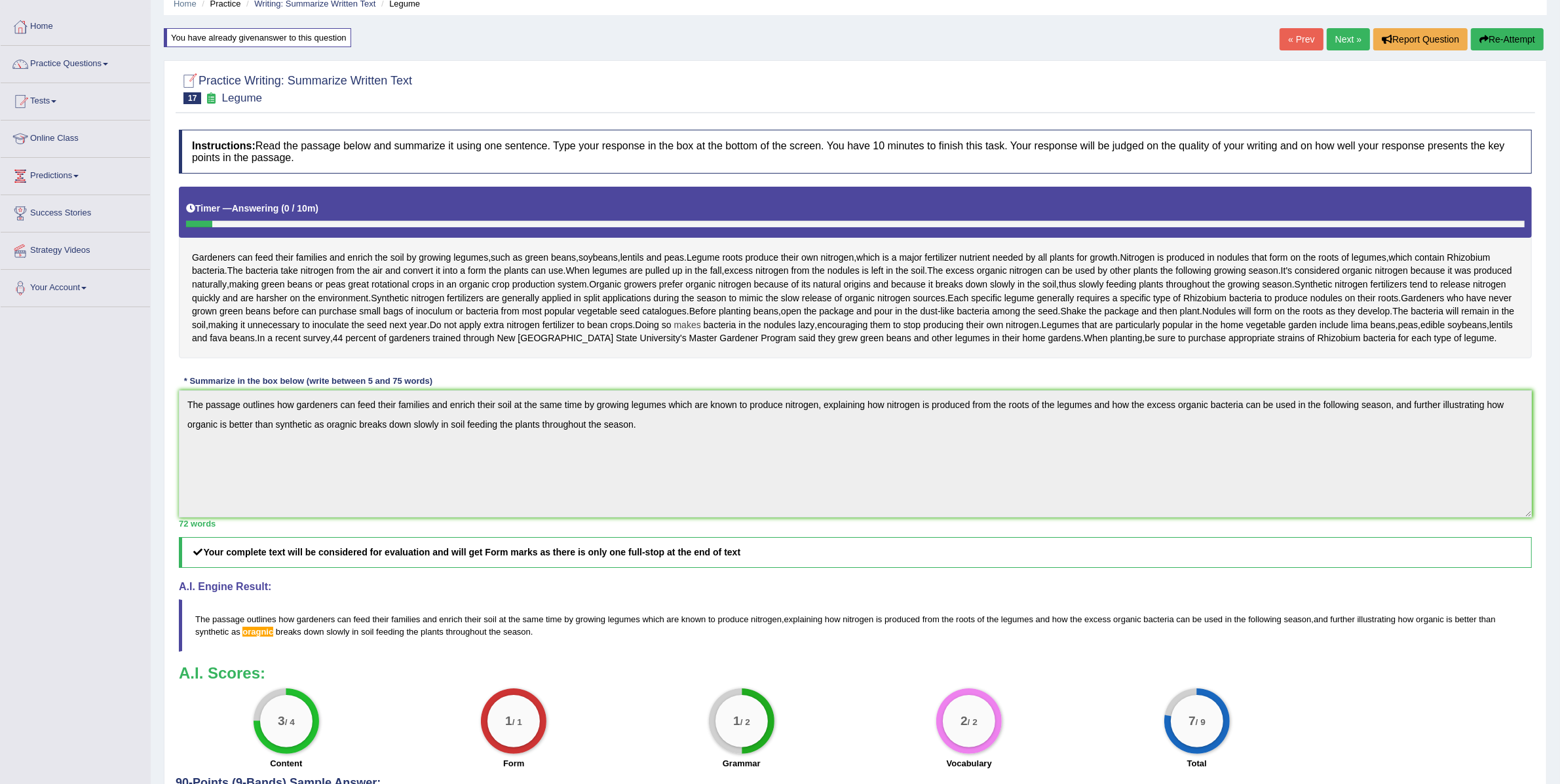
drag, startPoint x: 188, startPoint y: 259, endPoint x: 452, endPoint y: 361, distance: 283.0
click at [377, 358] on div "Gardeners can feed their families and enrich the soil by growing legumes , such…" at bounding box center [855, 272] width 1353 height 171
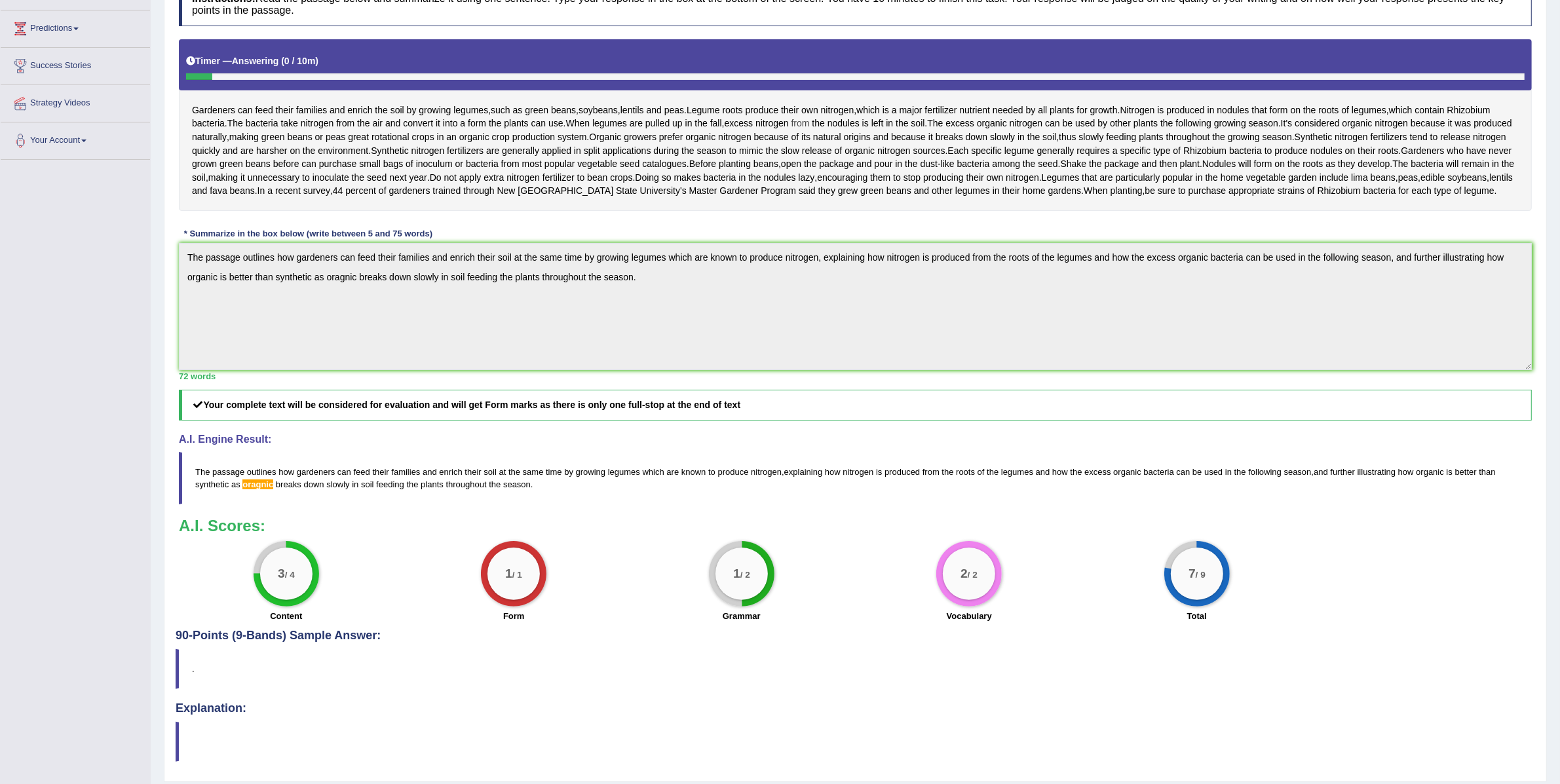
scroll to position [232, 0]
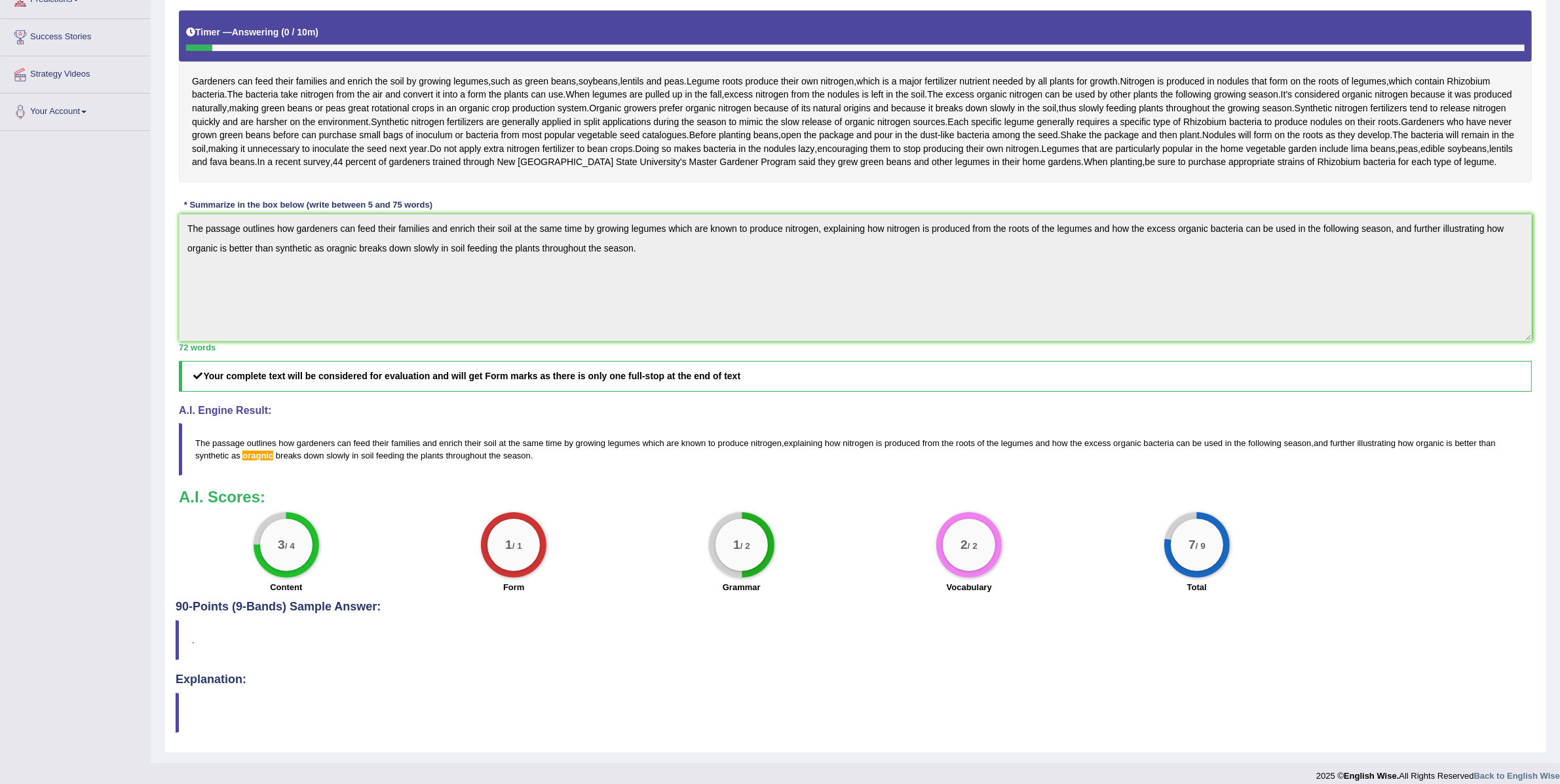
click at [148, 270] on div "Toggle navigation Home Practice Questions Speaking Practice Read Aloud Repeat S…" at bounding box center [780, 278] width 1560 height 1022
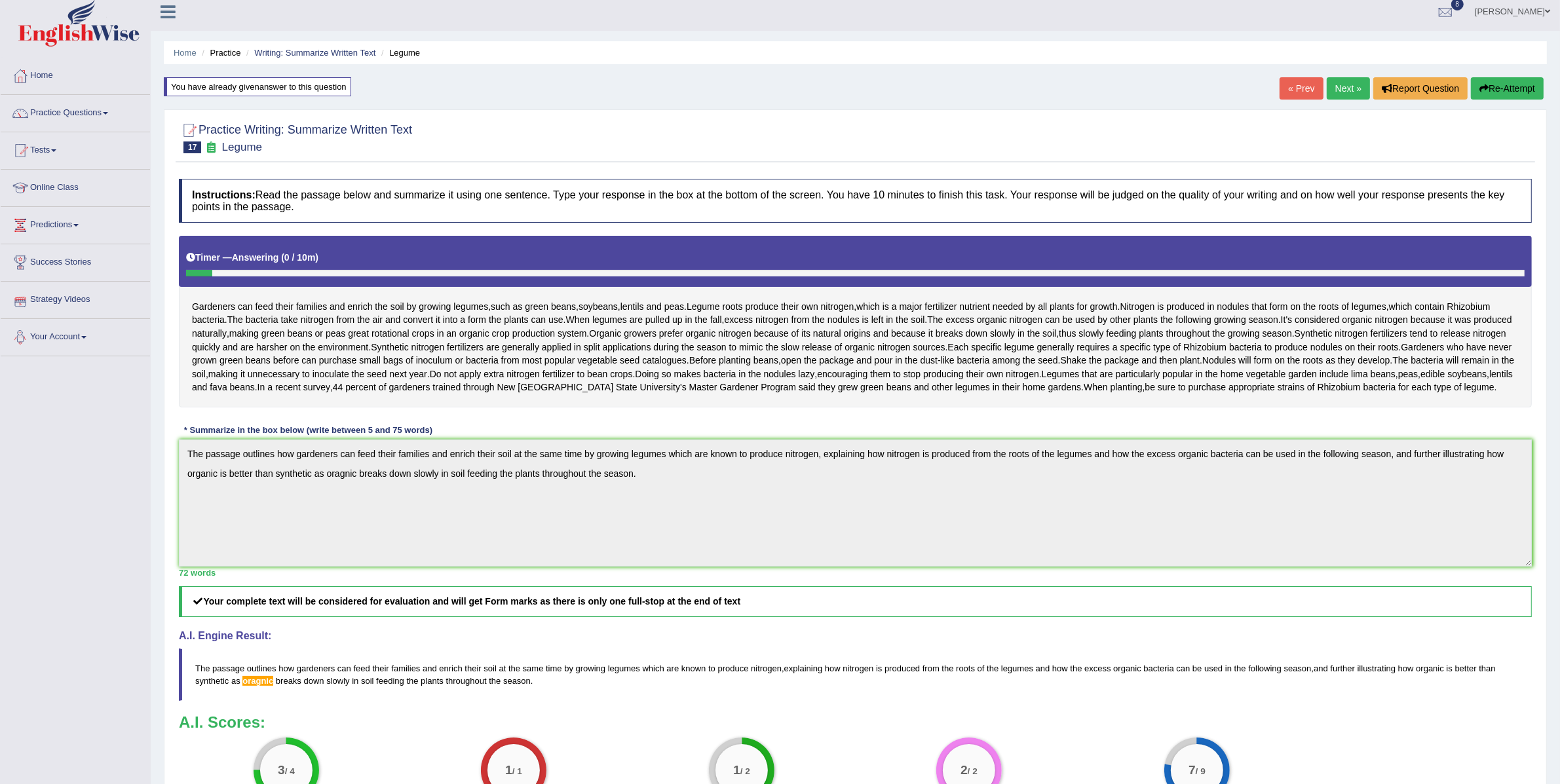
scroll to position [0, 0]
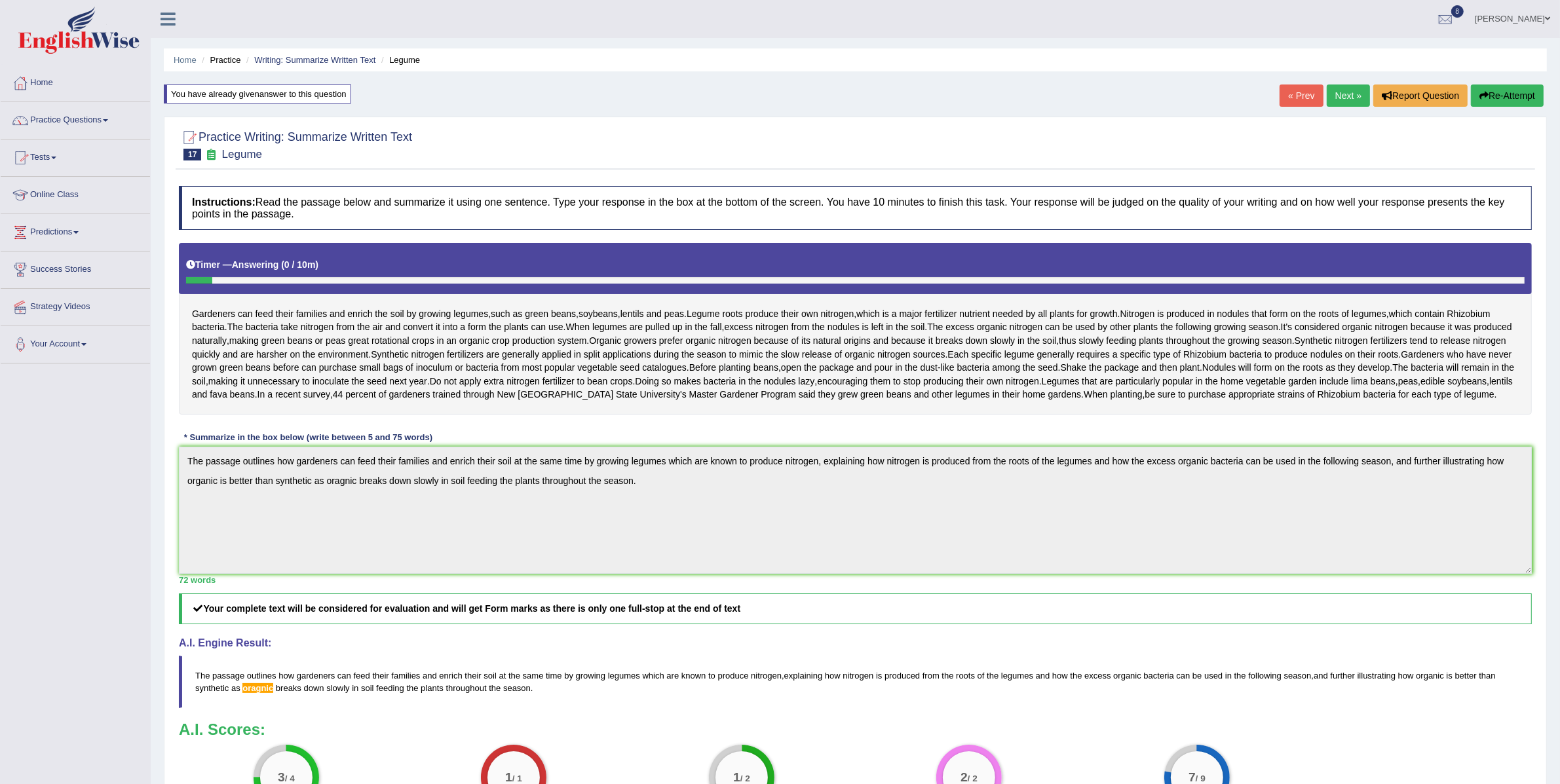
click at [39, 163] on link "Tests" at bounding box center [76, 156] width 149 height 32
click at [52, 235] on link "History" at bounding box center [85, 234] width 123 height 24
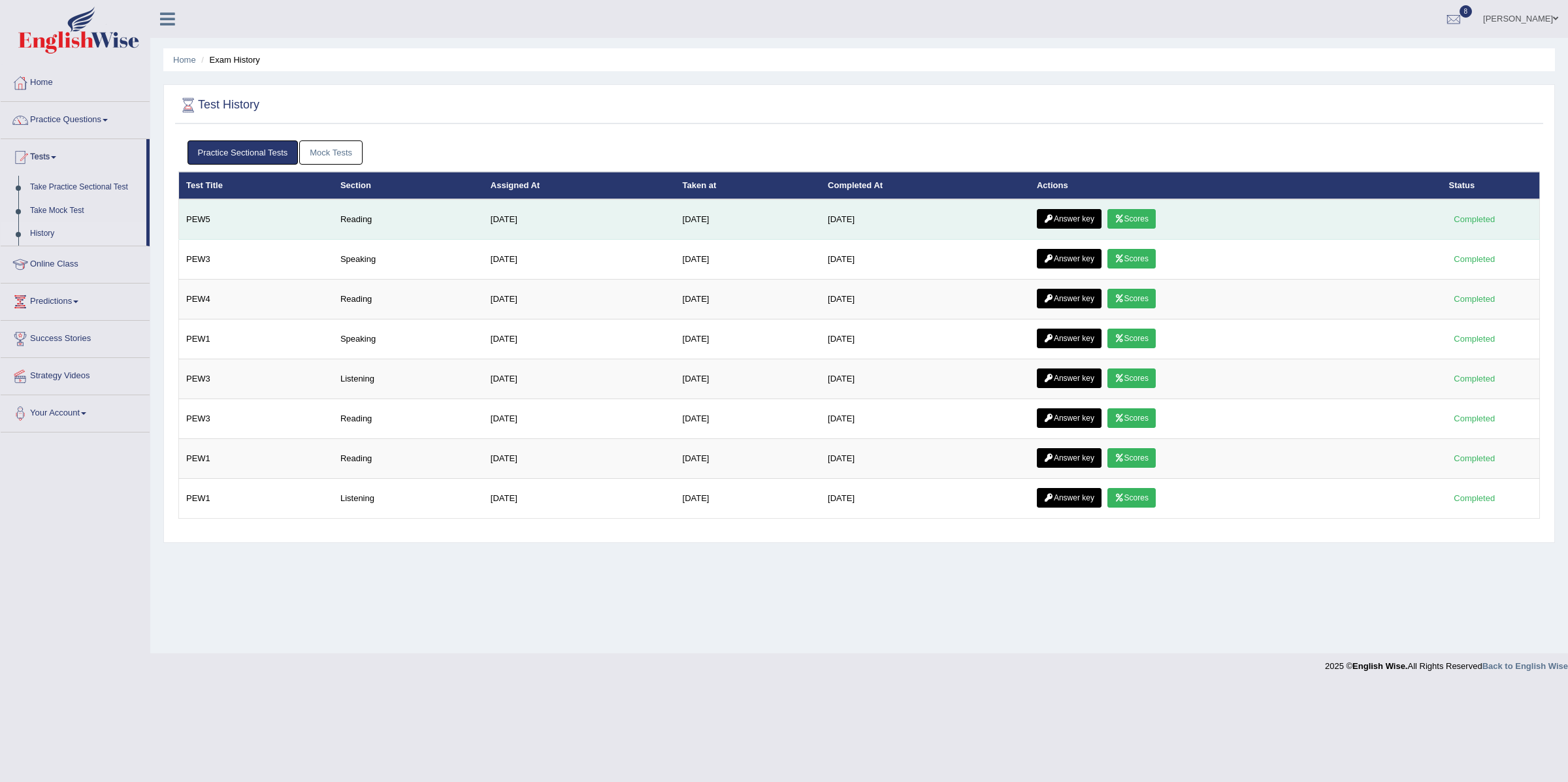
click at [1125, 218] on icon at bounding box center [1119, 219] width 10 height 8
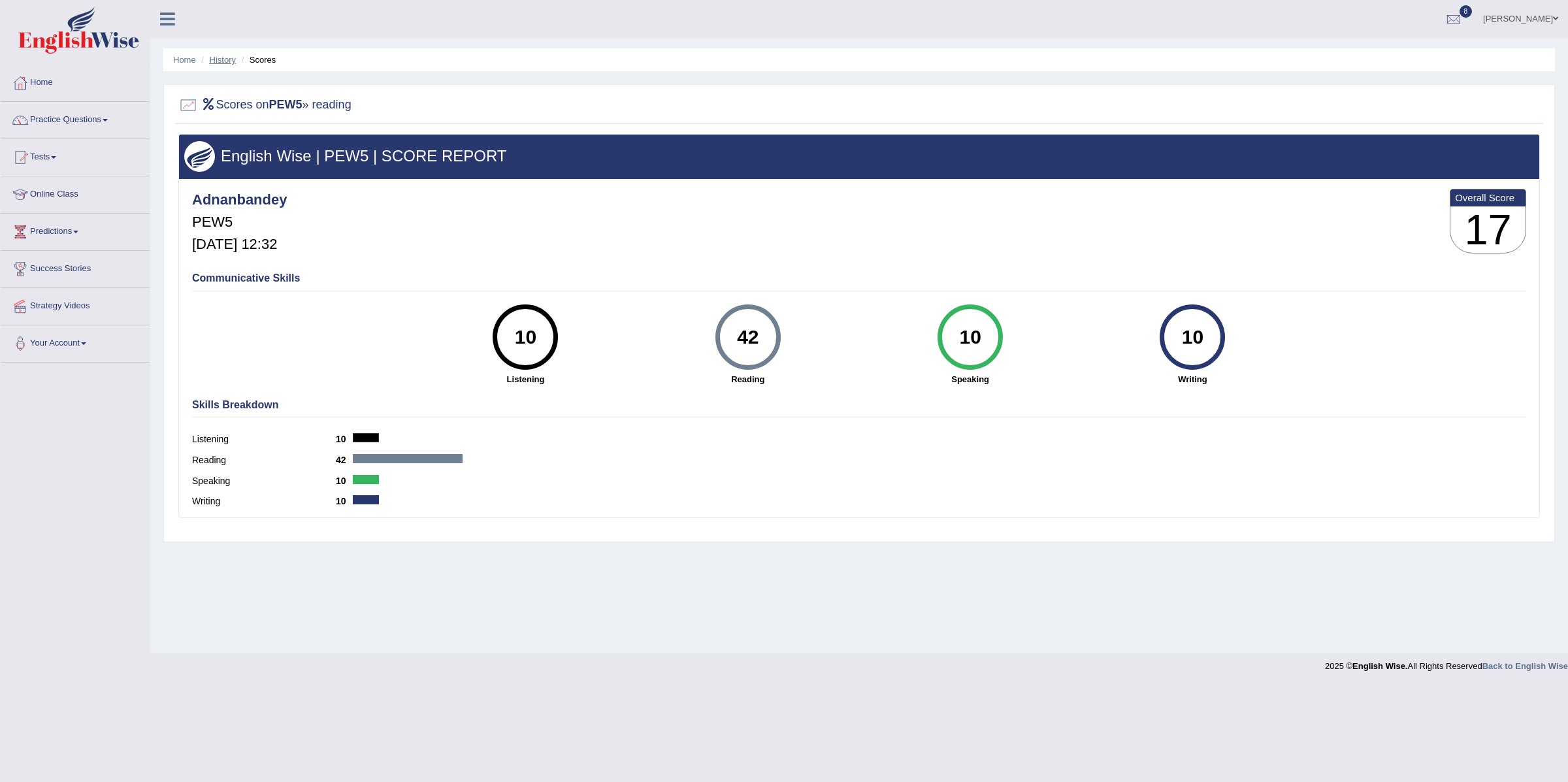
click at [234, 59] on link "History" at bounding box center [223, 60] width 26 height 10
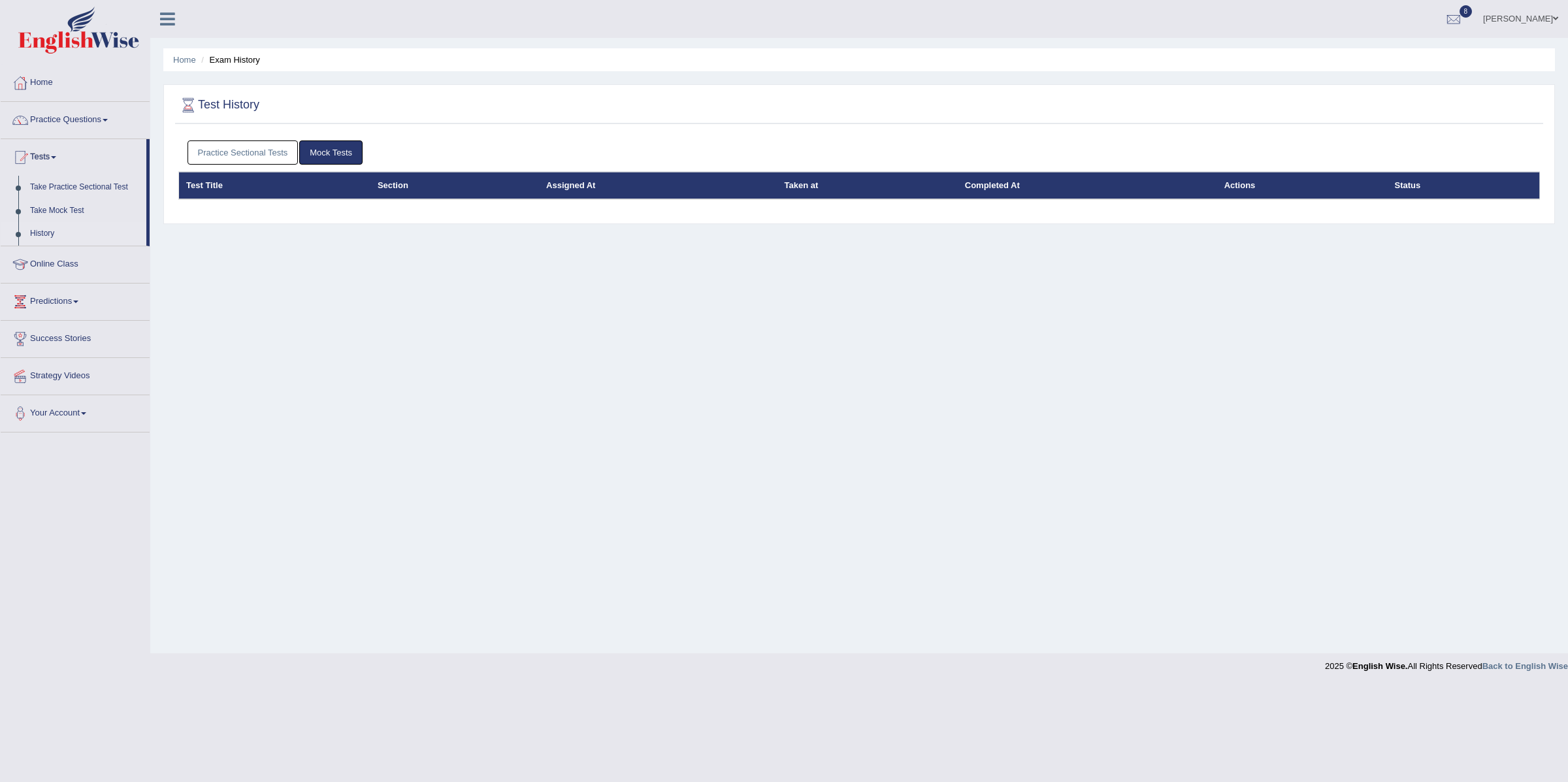
click at [241, 151] on link "Practice Sectional Tests" at bounding box center [243, 152] width 111 height 24
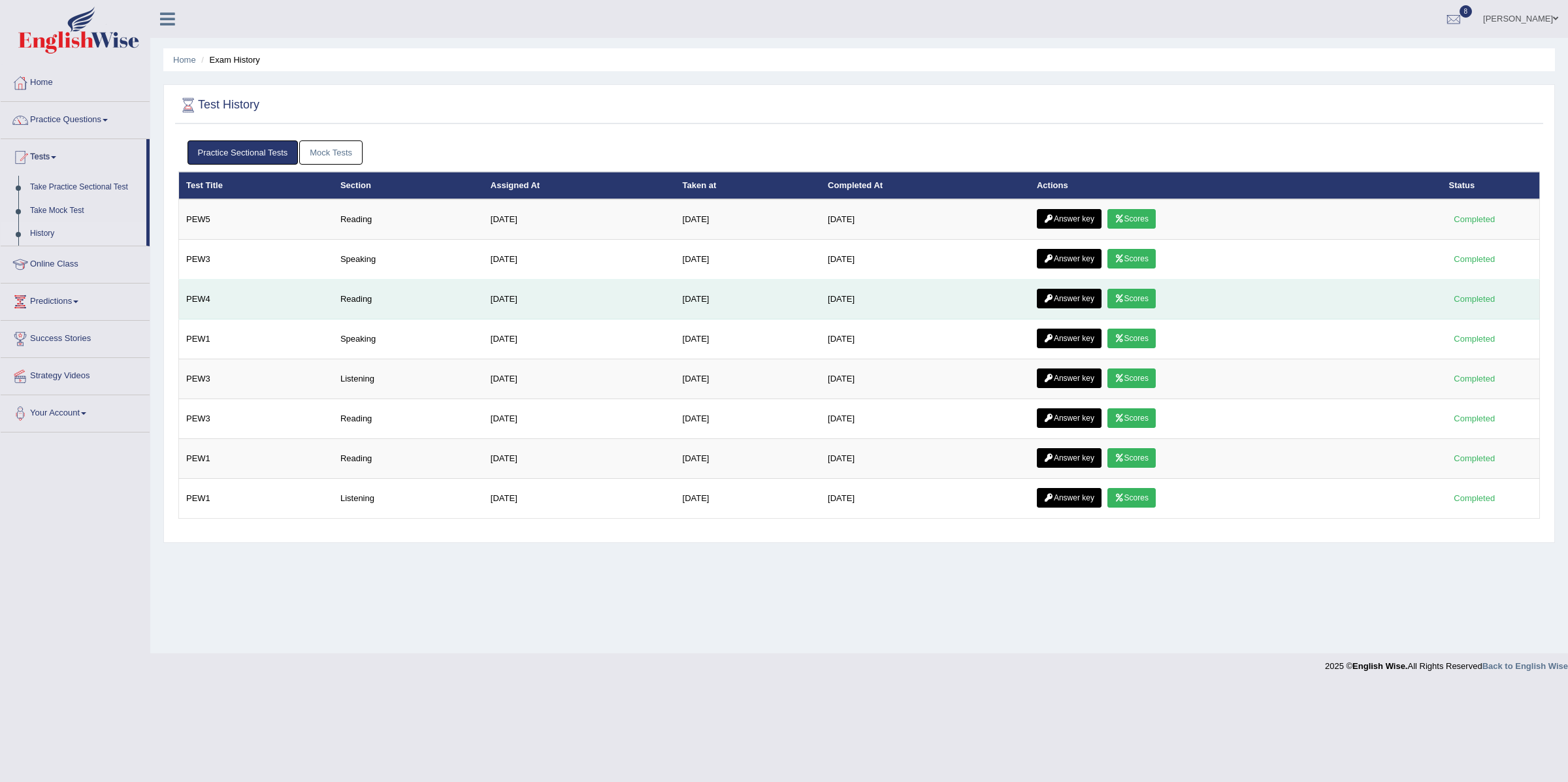
click at [1129, 304] on link "Scores" at bounding box center [1132, 299] width 49 height 19
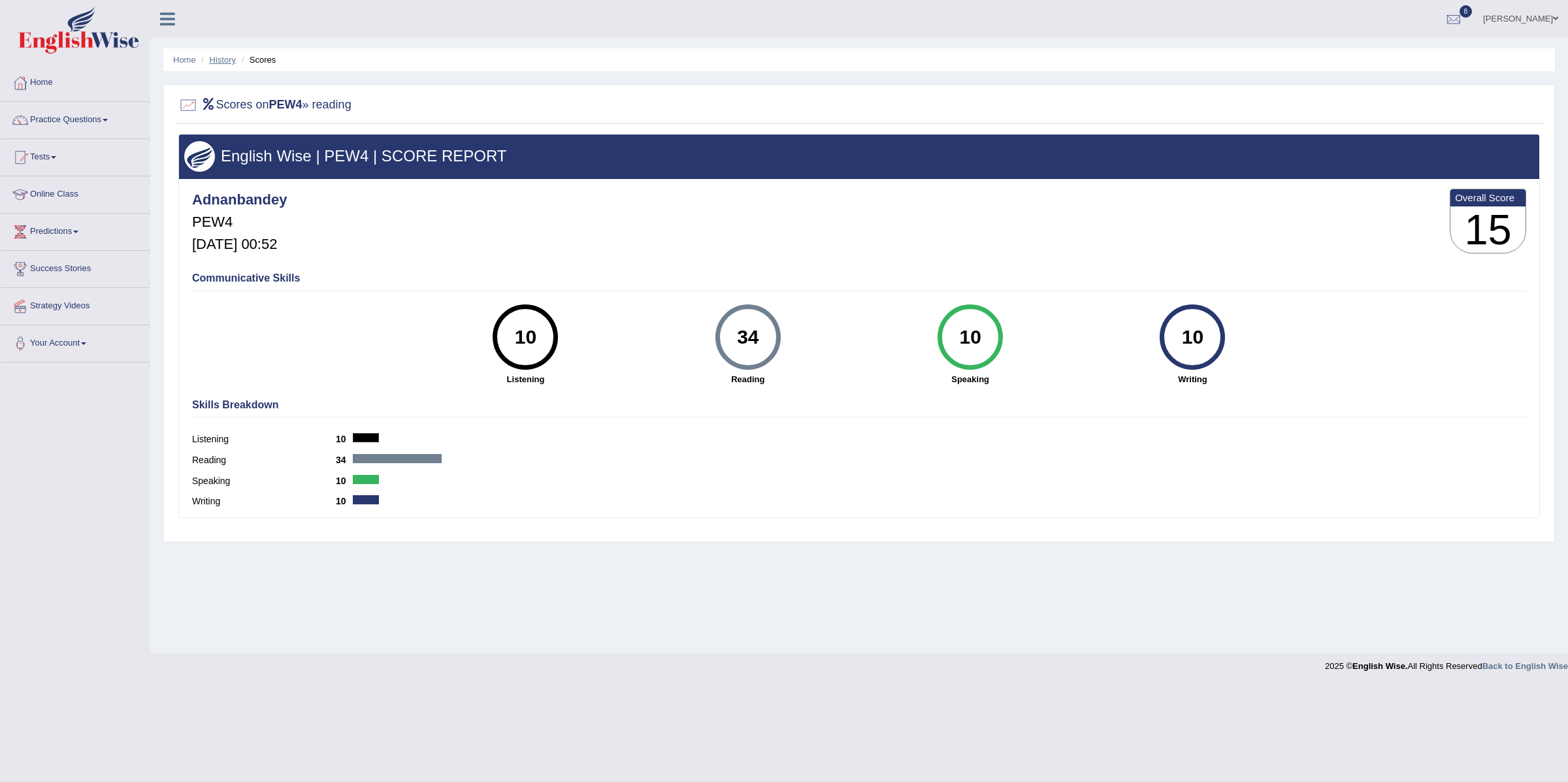
click at [218, 55] on link "History" at bounding box center [223, 60] width 26 height 10
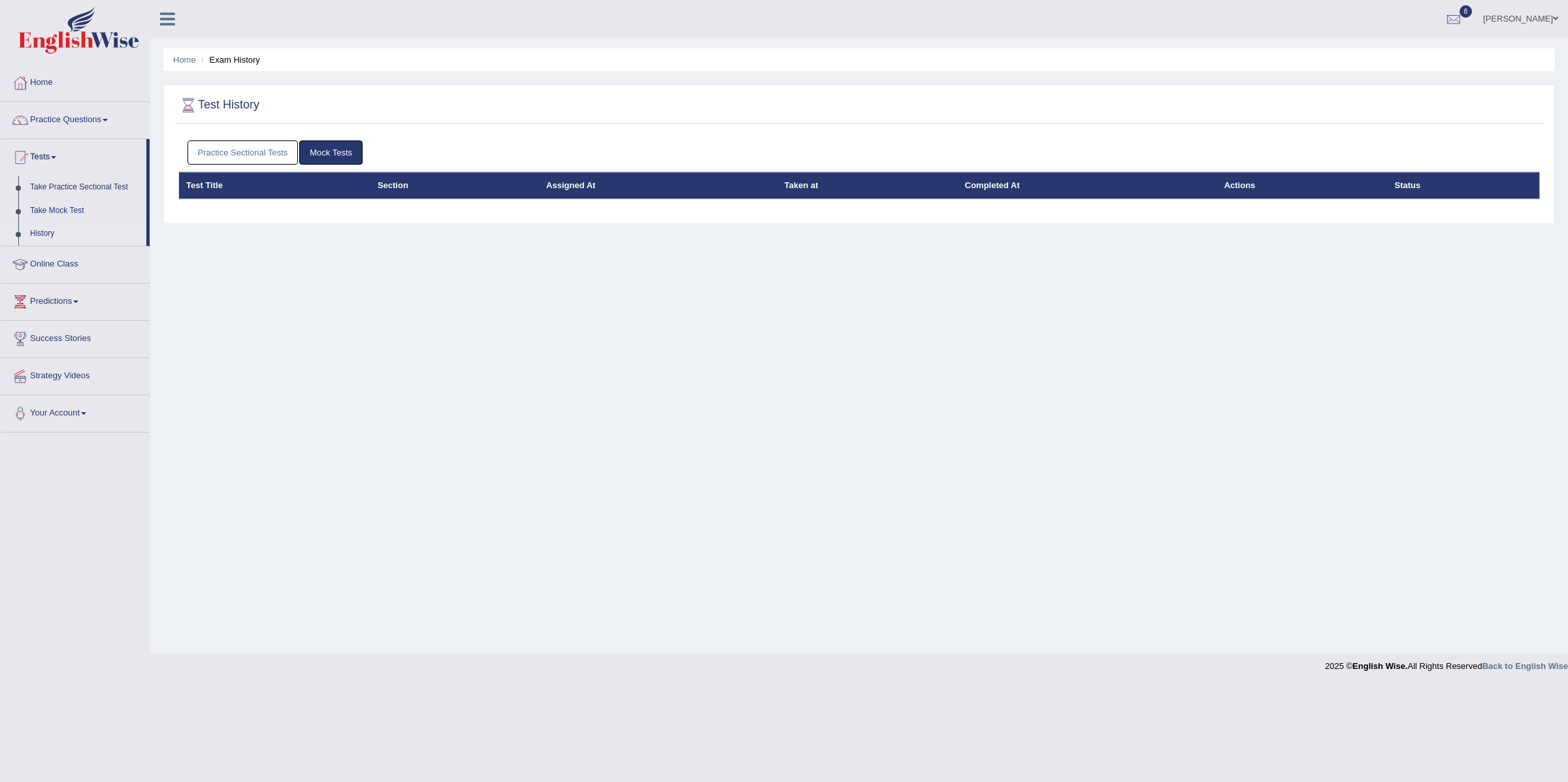
click at [263, 152] on link "Practice Sectional Tests" at bounding box center [243, 152] width 111 height 24
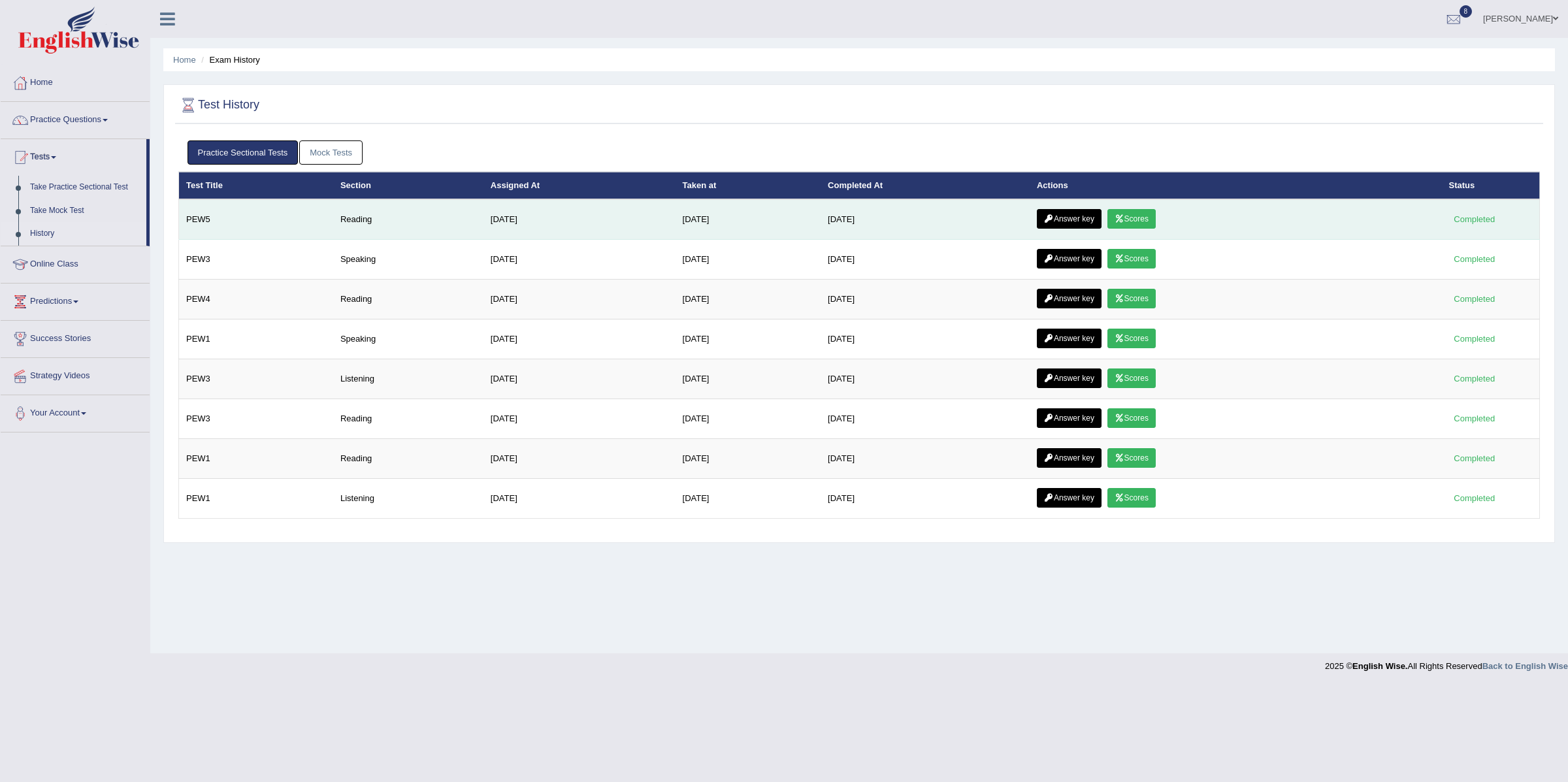
click at [1080, 215] on link "Answer key" at bounding box center [1069, 219] width 65 height 19
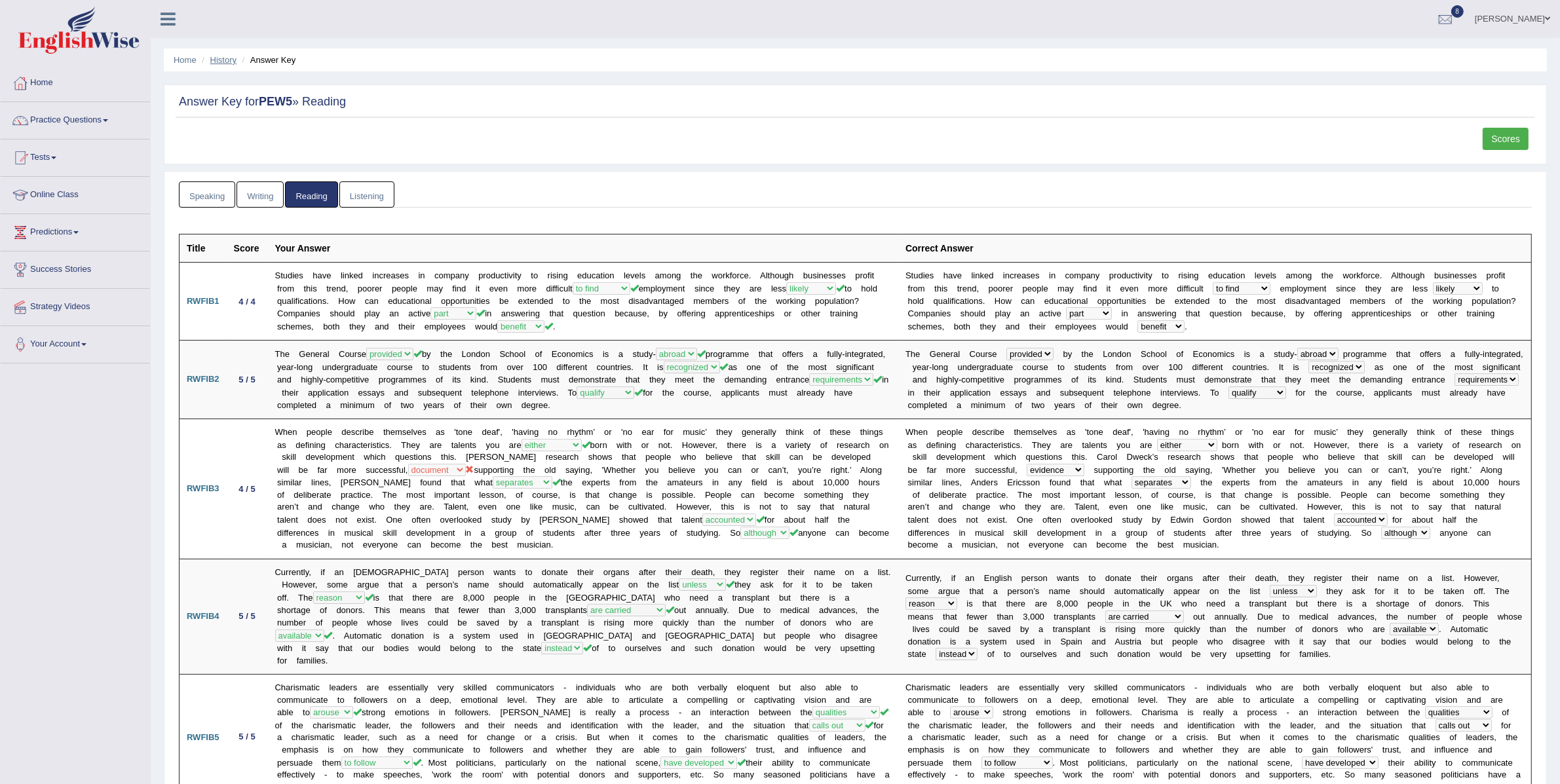
click at [215, 60] on link "History" at bounding box center [223, 60] width 26 height 10
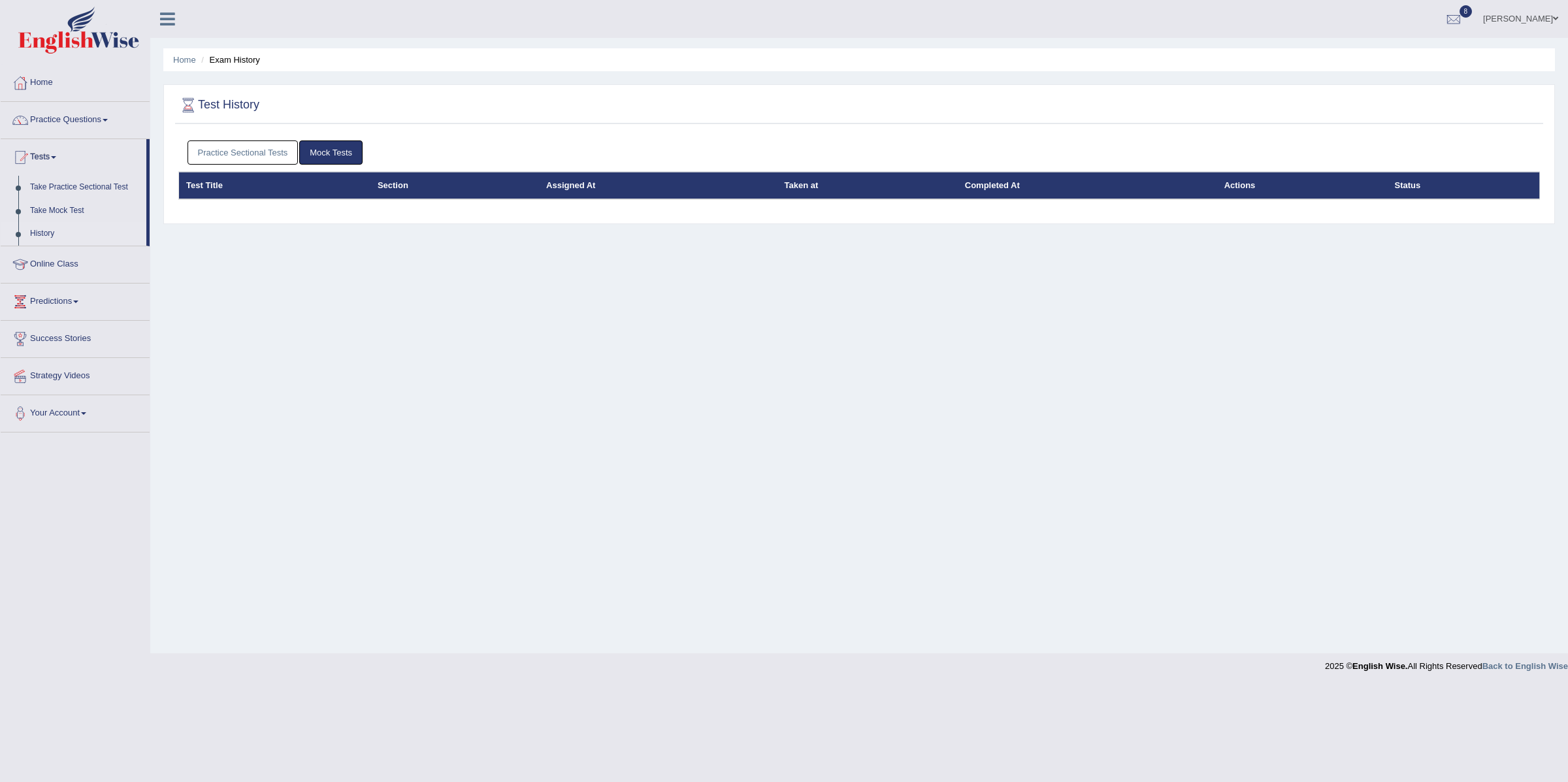
click at [236, 157] on link "Practice Sectional Tests" at bounding box center [243, 152] width 111 height 24
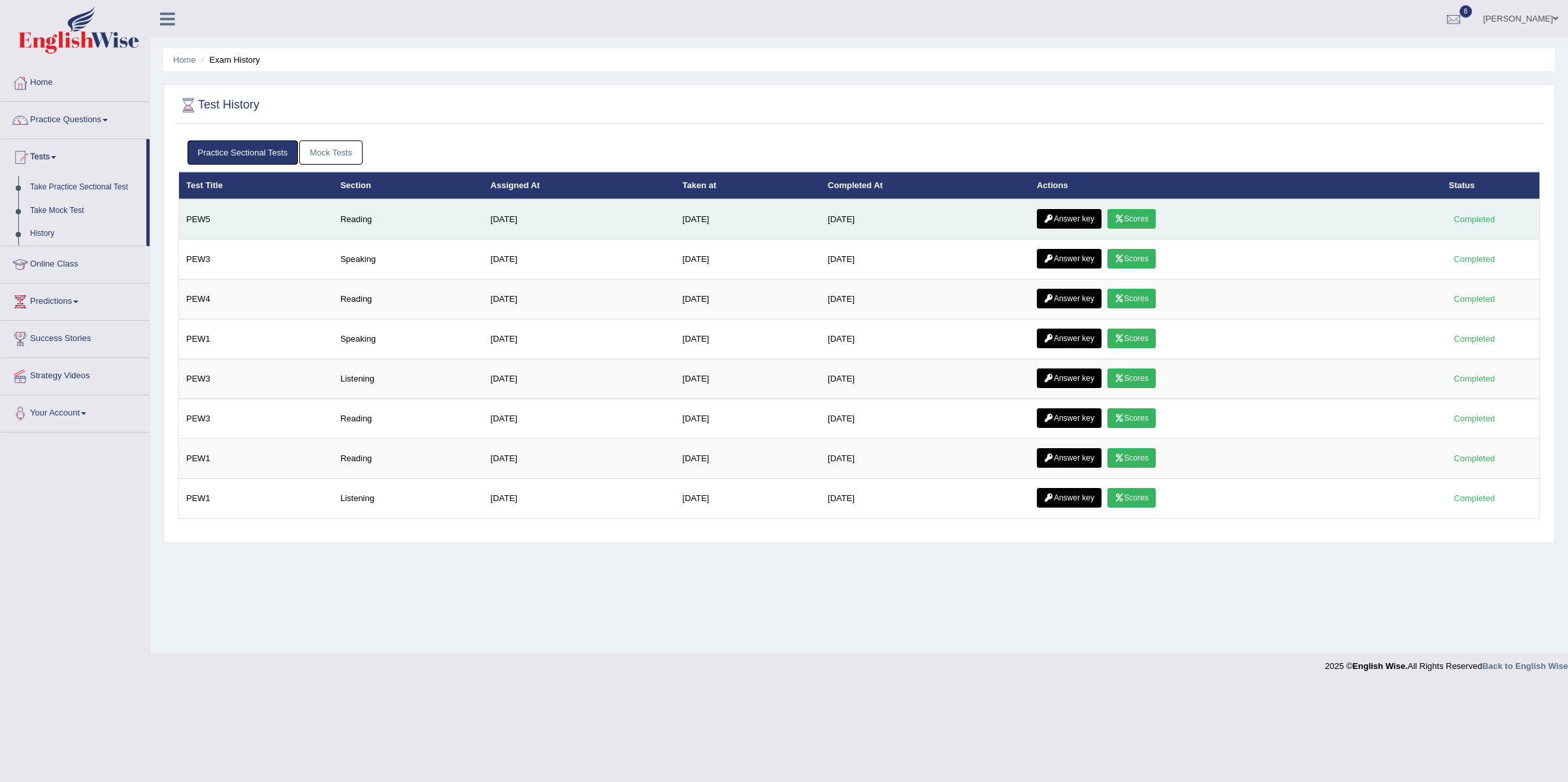
click at [1138, 215] on link "Scores" at bounding box center [1132, 219] width 49 height 19
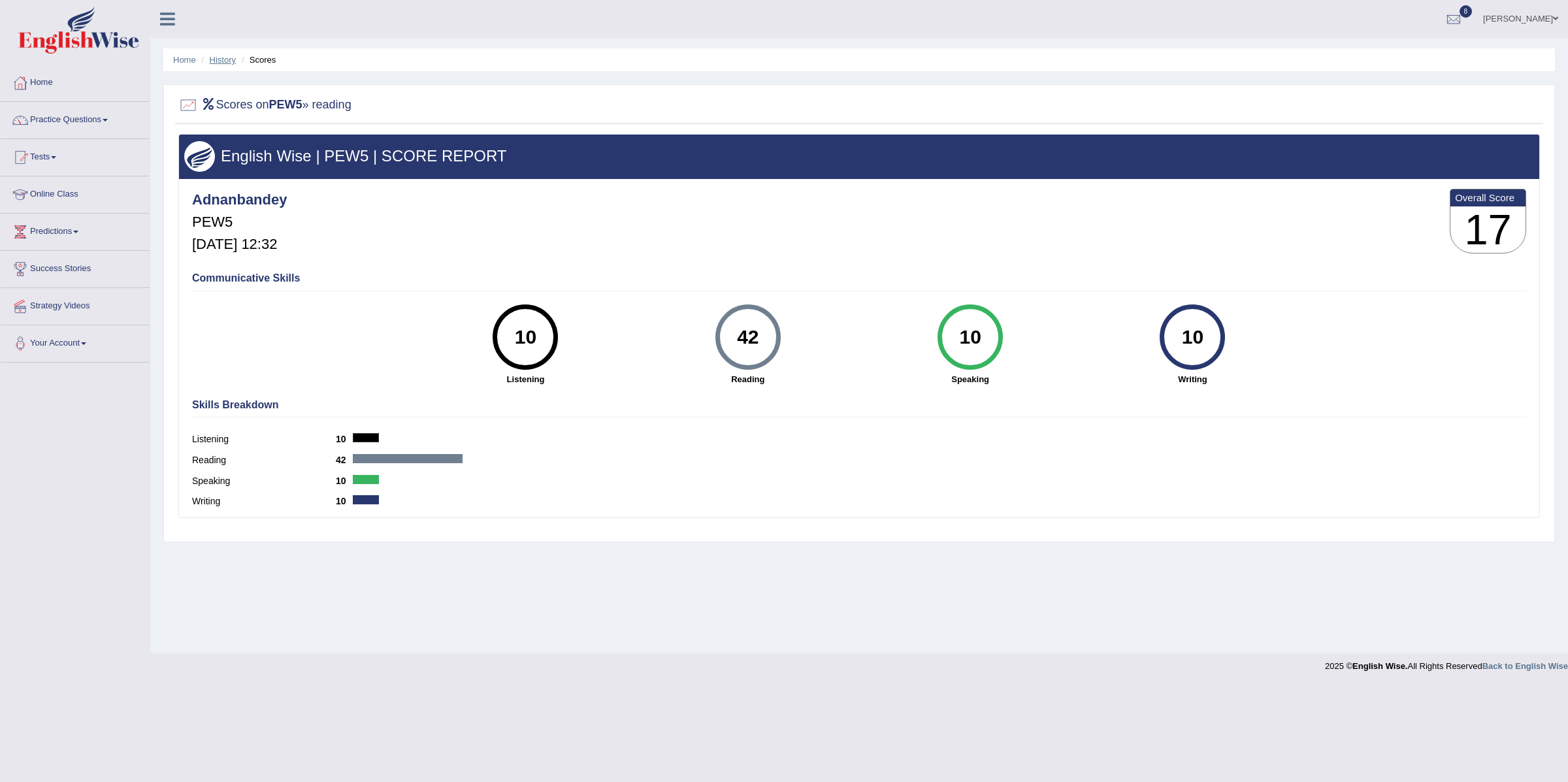
click at [218, 60] on link "History" at bounding box center [223, 60] width 26 height 10
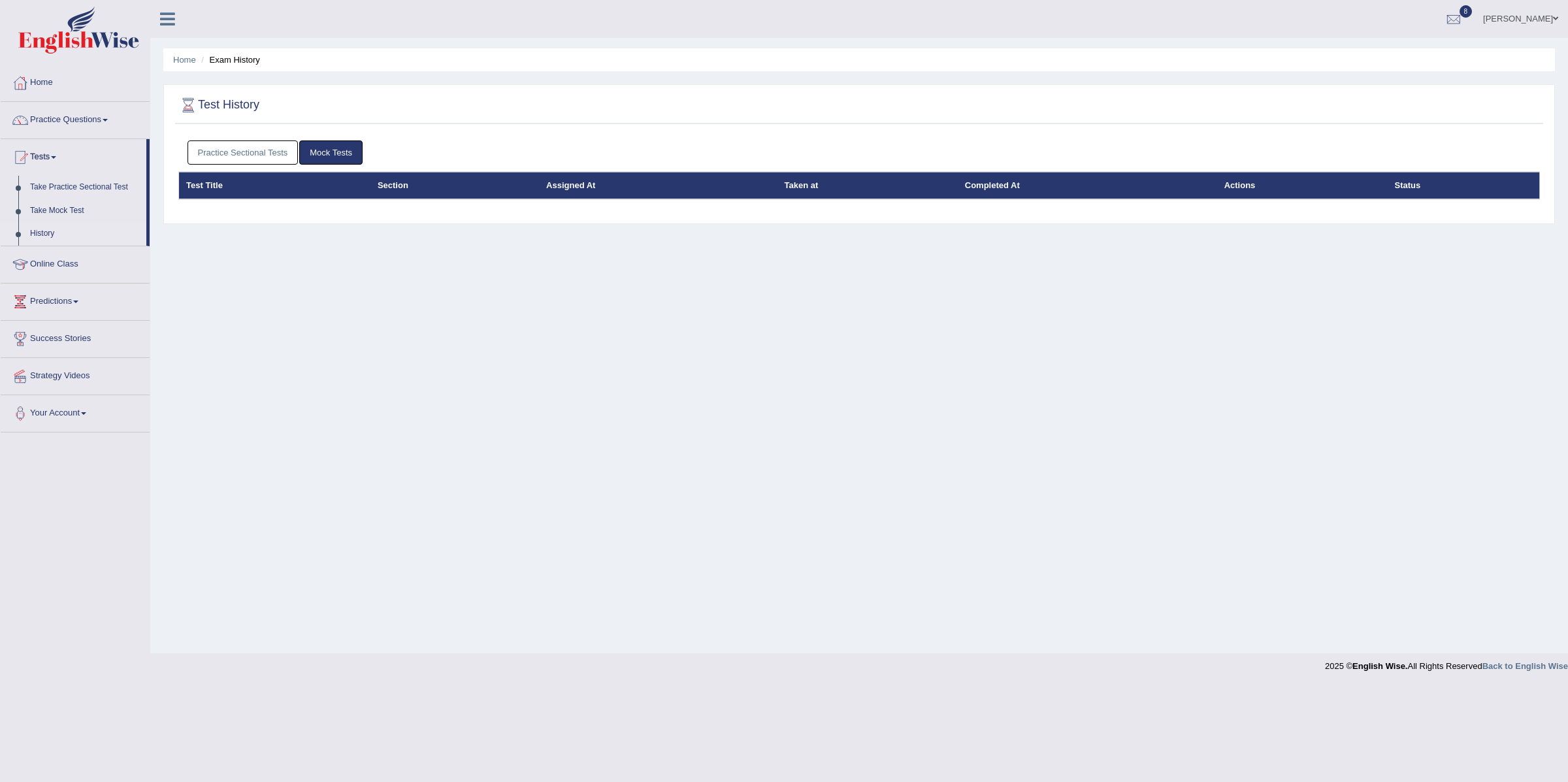
click at [225, 150] on link "Practice Sectional Tests" at bounding box center [243, 152] width 111 height 24
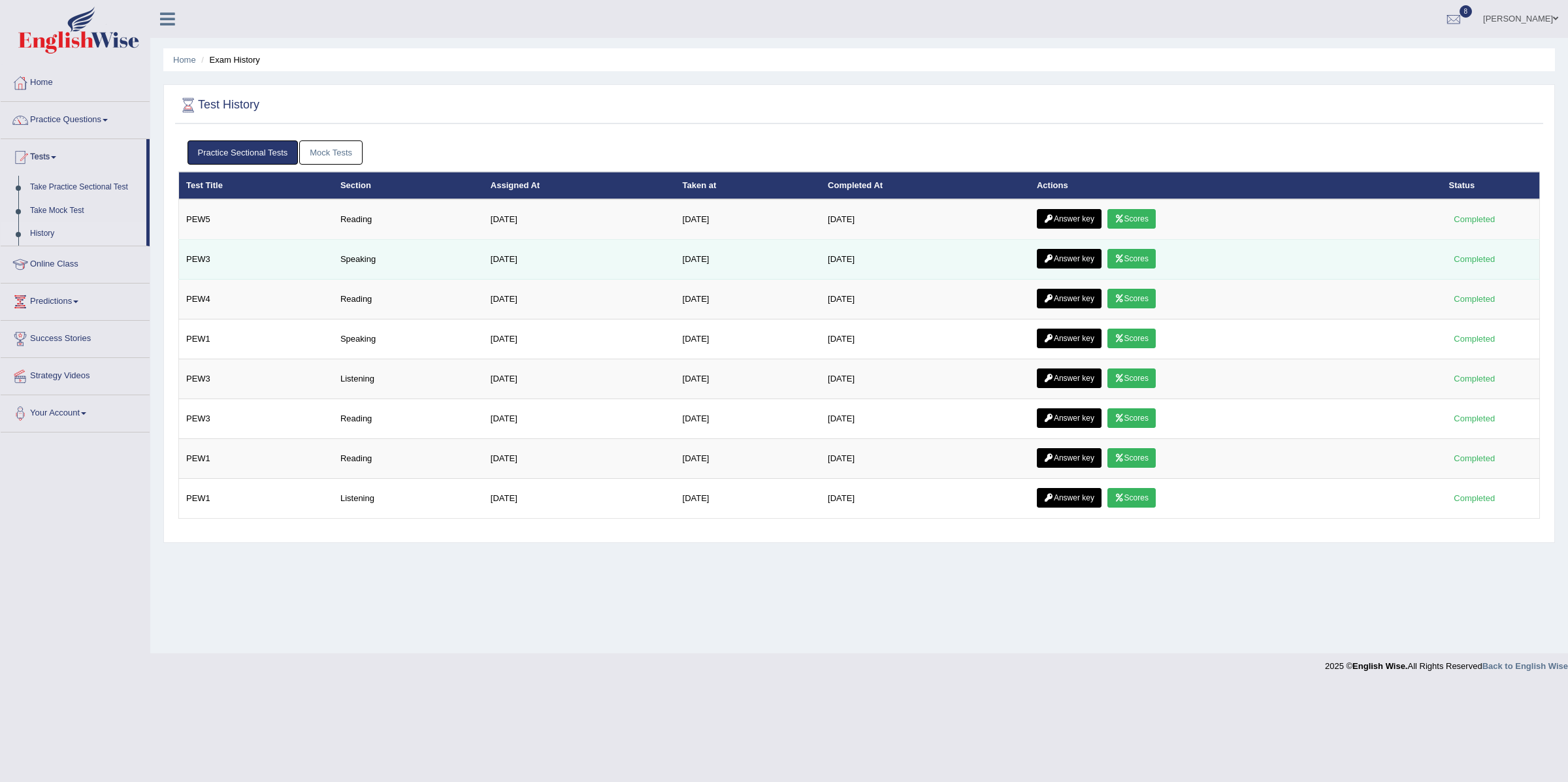
click at [1075, 263] on link "Answer key" at bounding box center [1069, 258] width 65 height 19
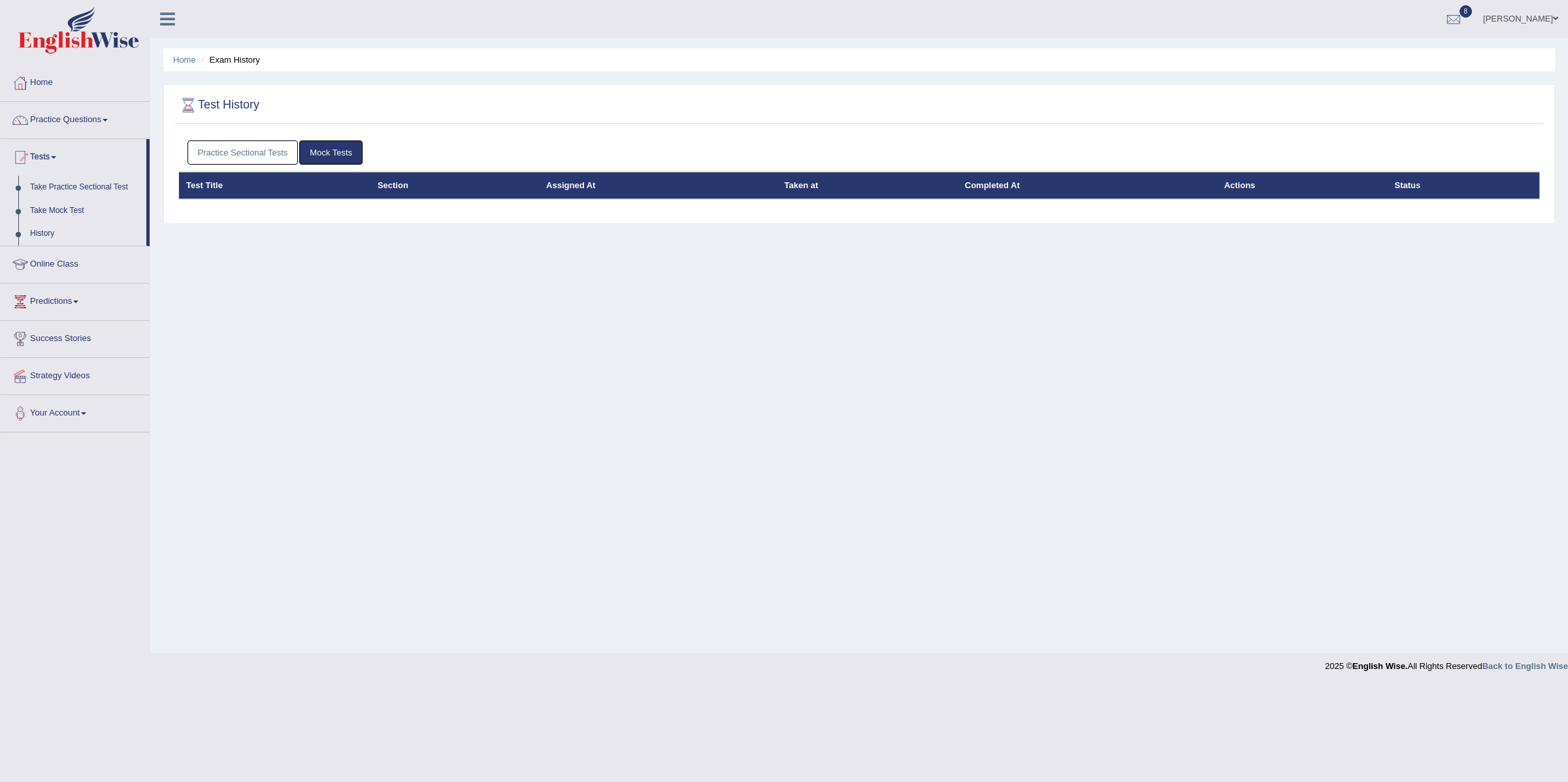
click at [252, 149] on link "Practice Sectional Tests" at bounding box center [243, 152] width 111 height 24
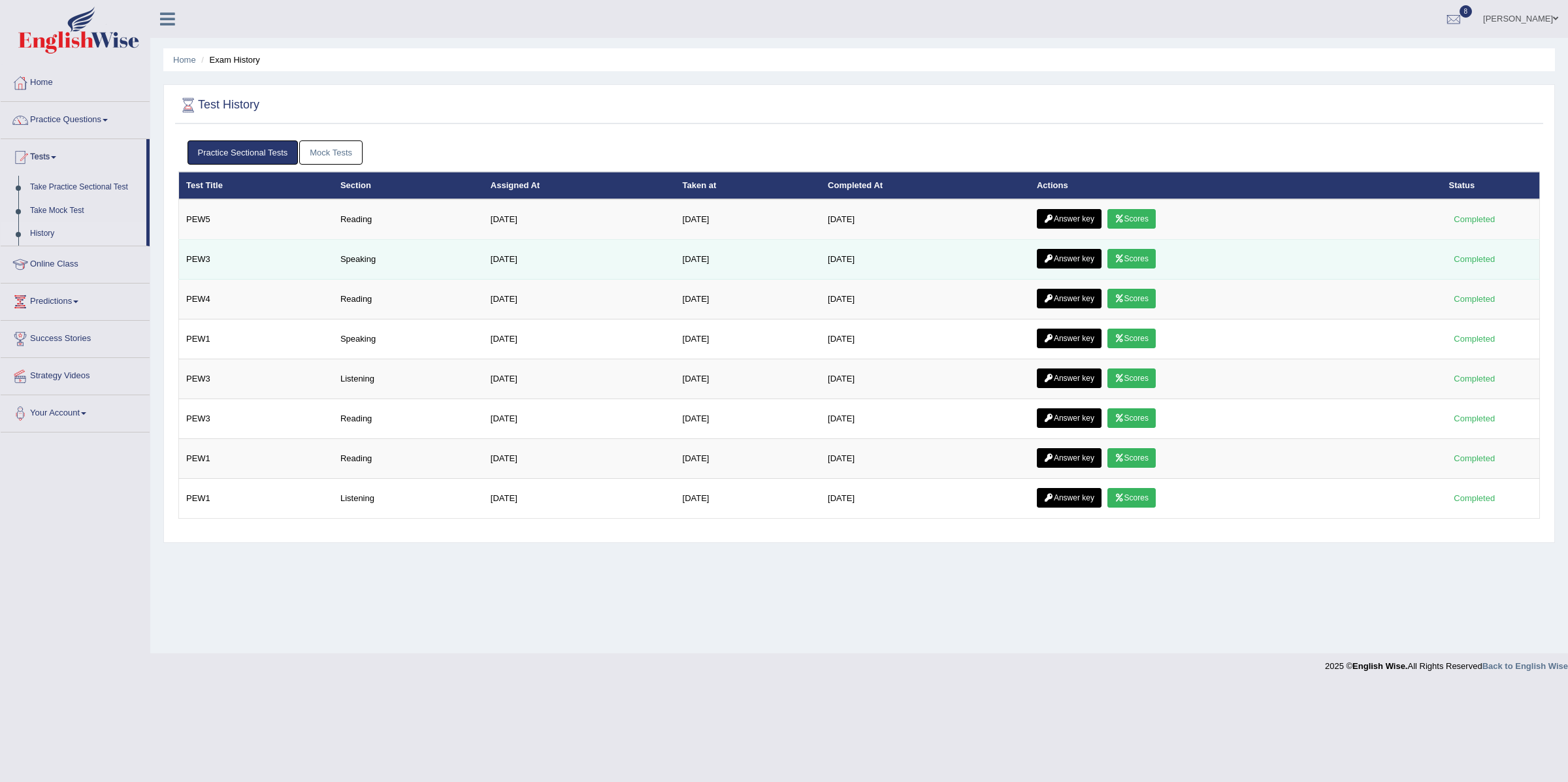
click at [1144, 257] on link "Scores" at bounding box center [1132, 258] width 49 height 19
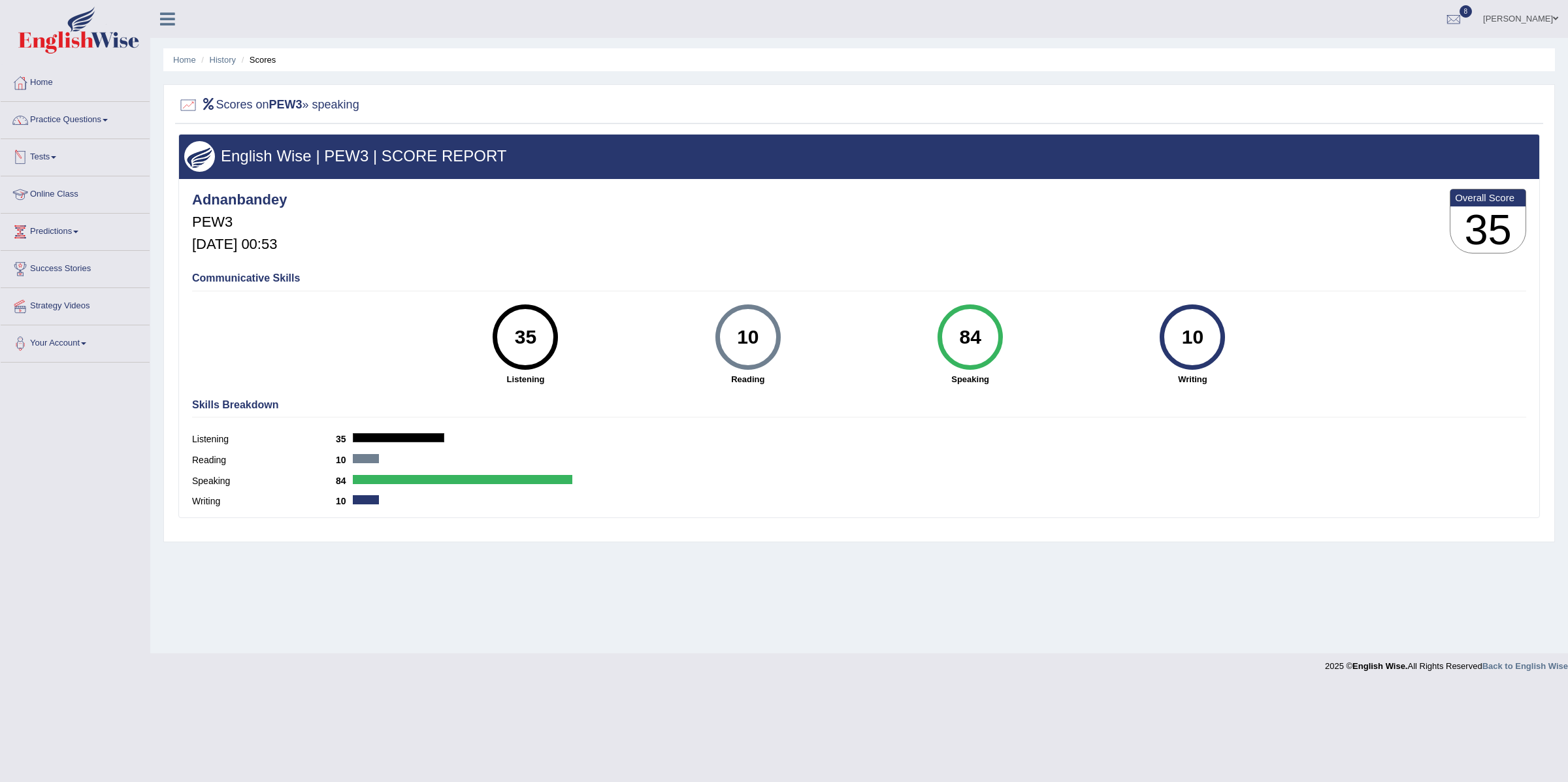
click at [57, 194] on link "Online Class" at bounding box center [75, 193] width 149 height 32
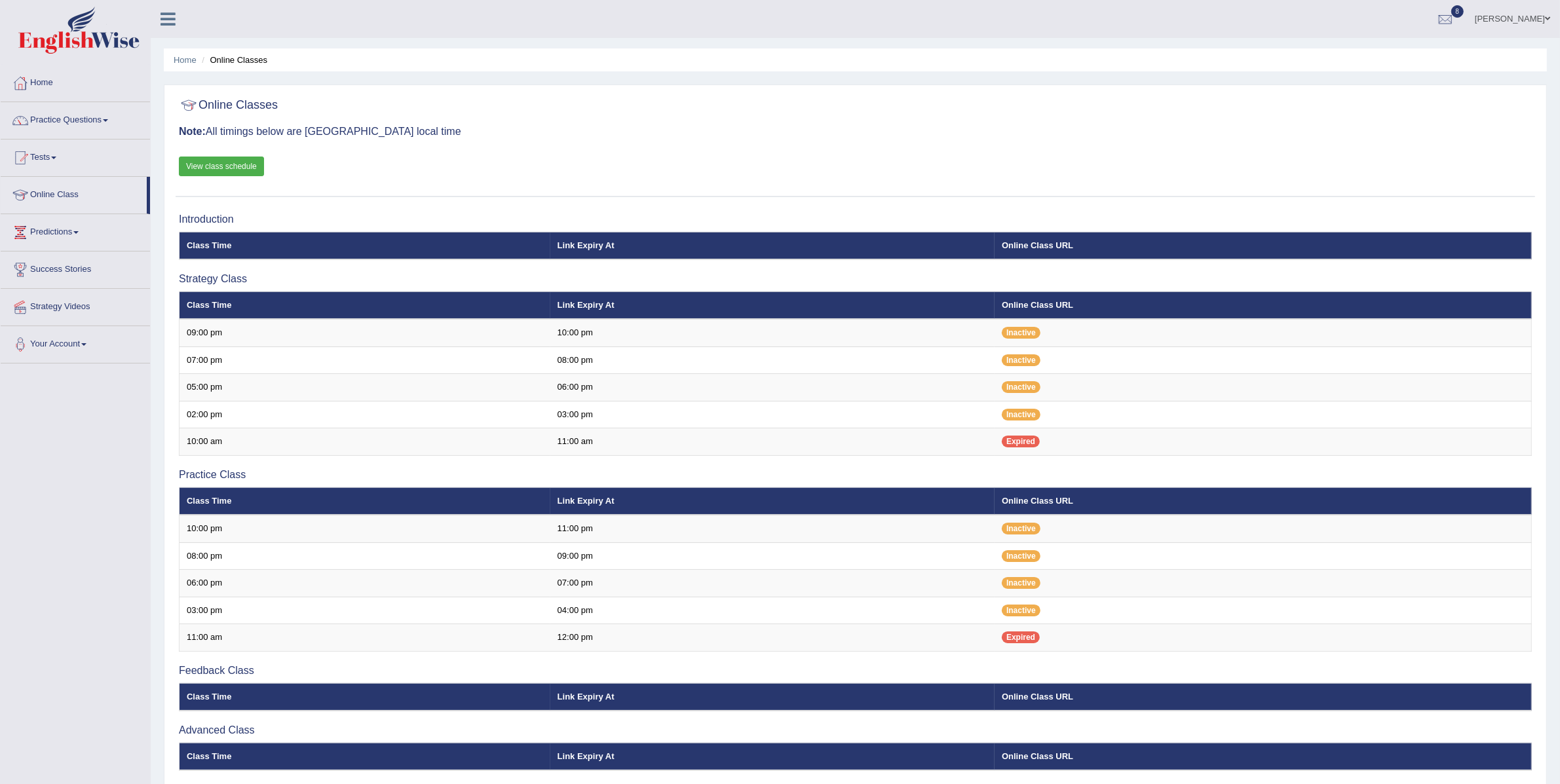
click at [230, 171] on link "View class schedule" at bounding box center [221, 166] width 85 height 19
click at [87, 116] on link "Practice Questions" at bounding box center [76, 118] width 149 height 32
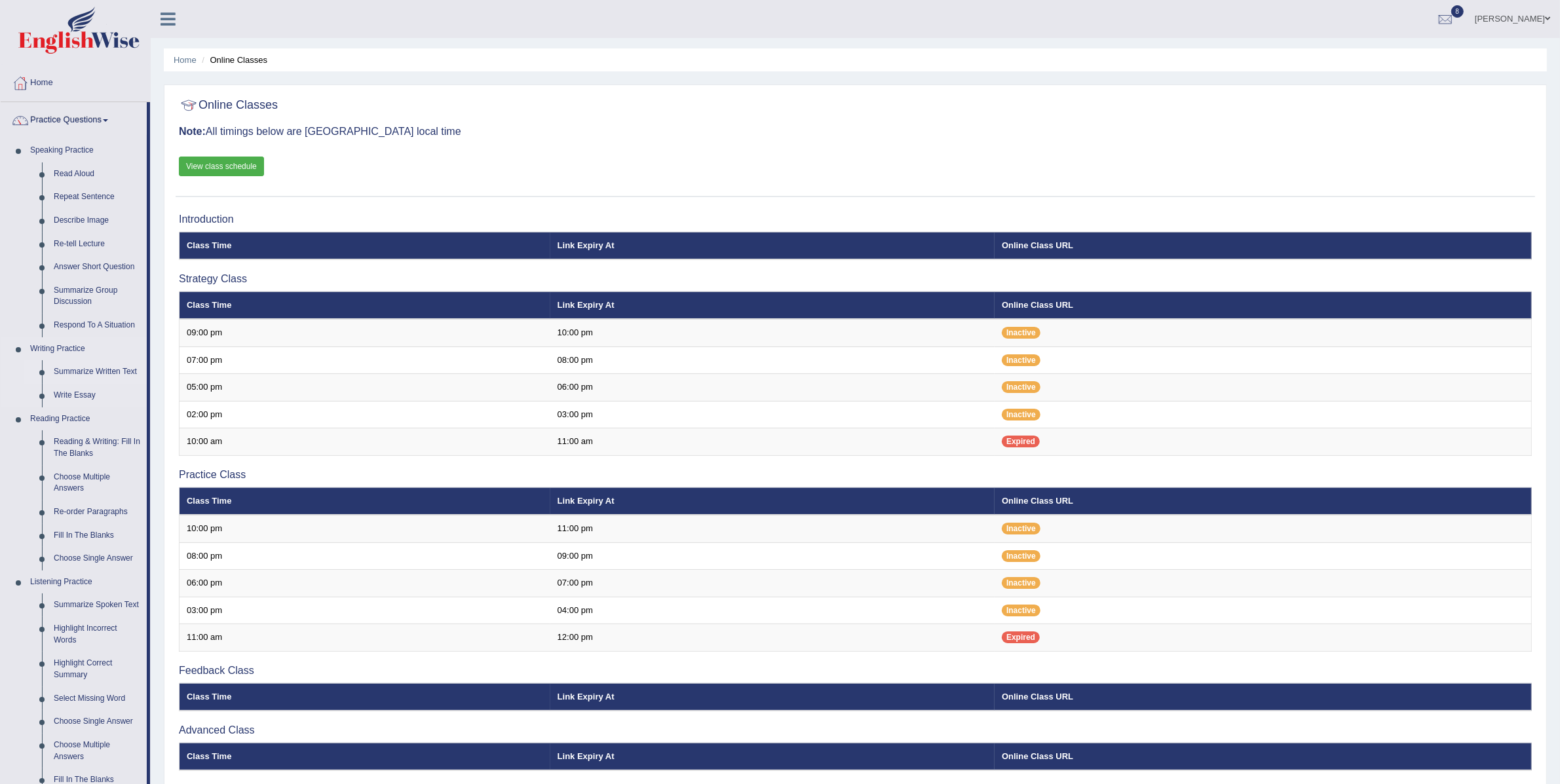
click at [71, 368] on link "Summarize Written Text" at bounding box center [97, 372] width 99 height 24
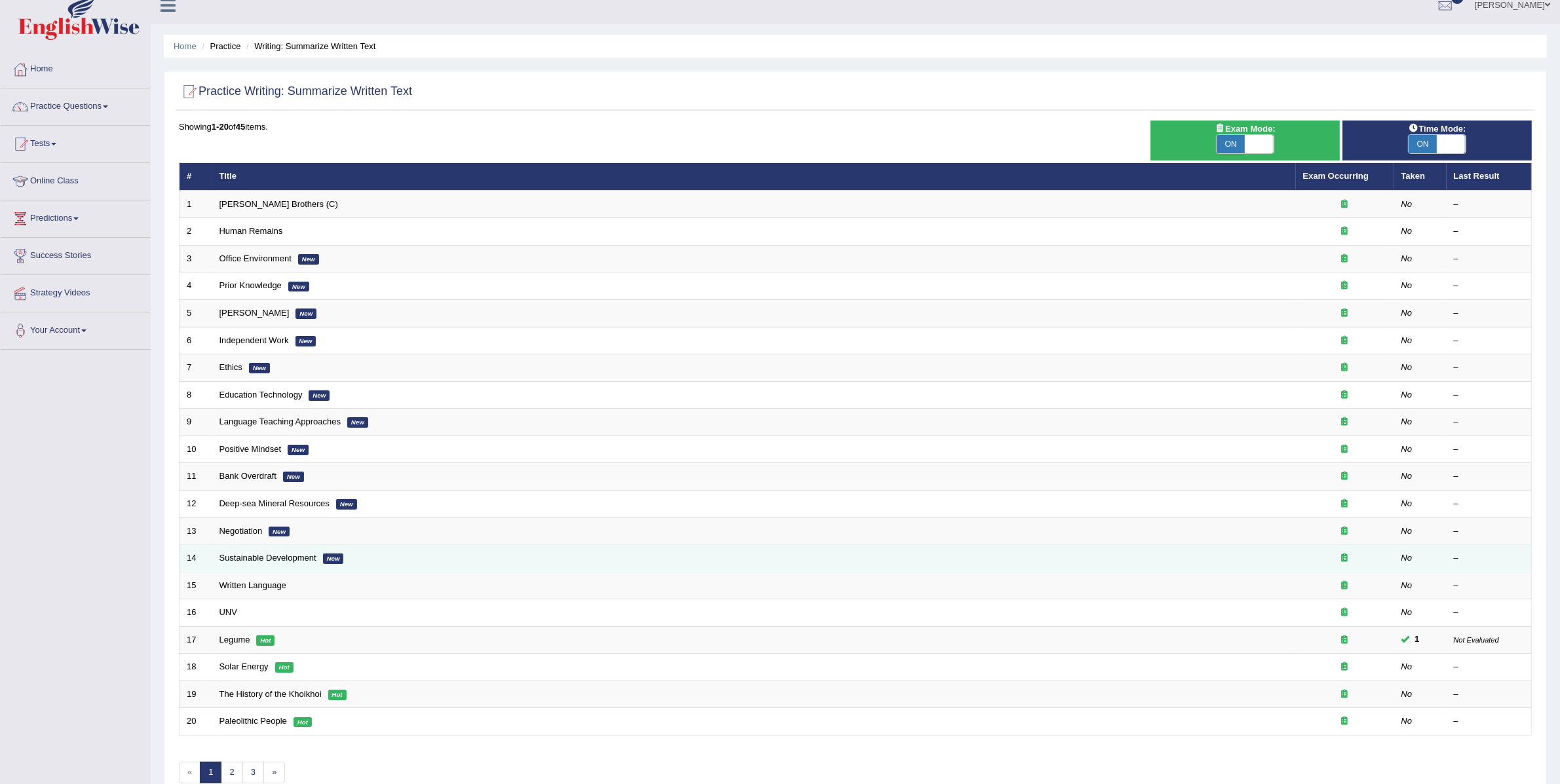
scroll to position [86, 0]
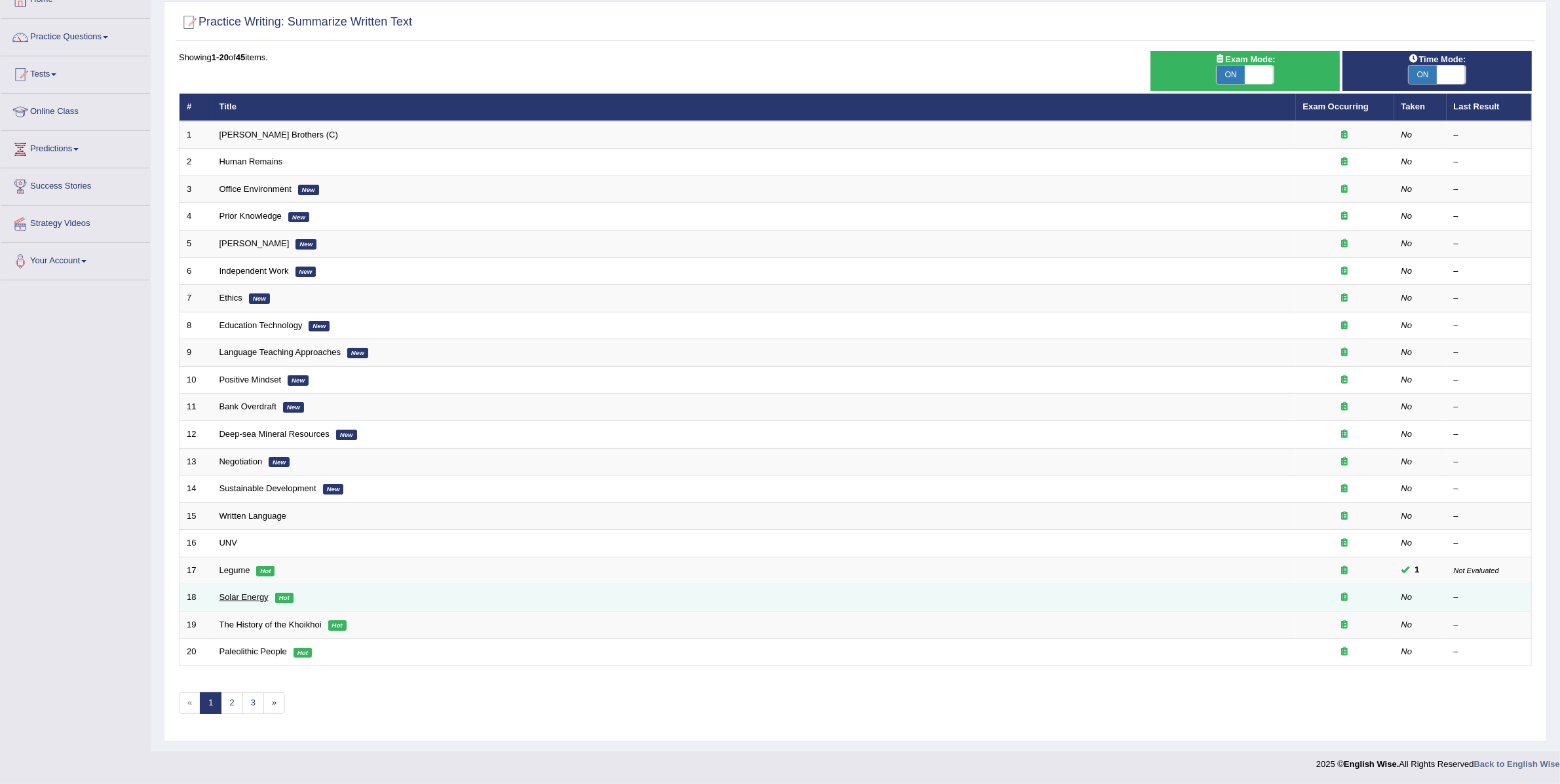
click at [244, 596] on link "Solar Energy" at bounding box center [244, 597] width 50 height 10
